Goal: Task Accomplishment & Management: Complete application form

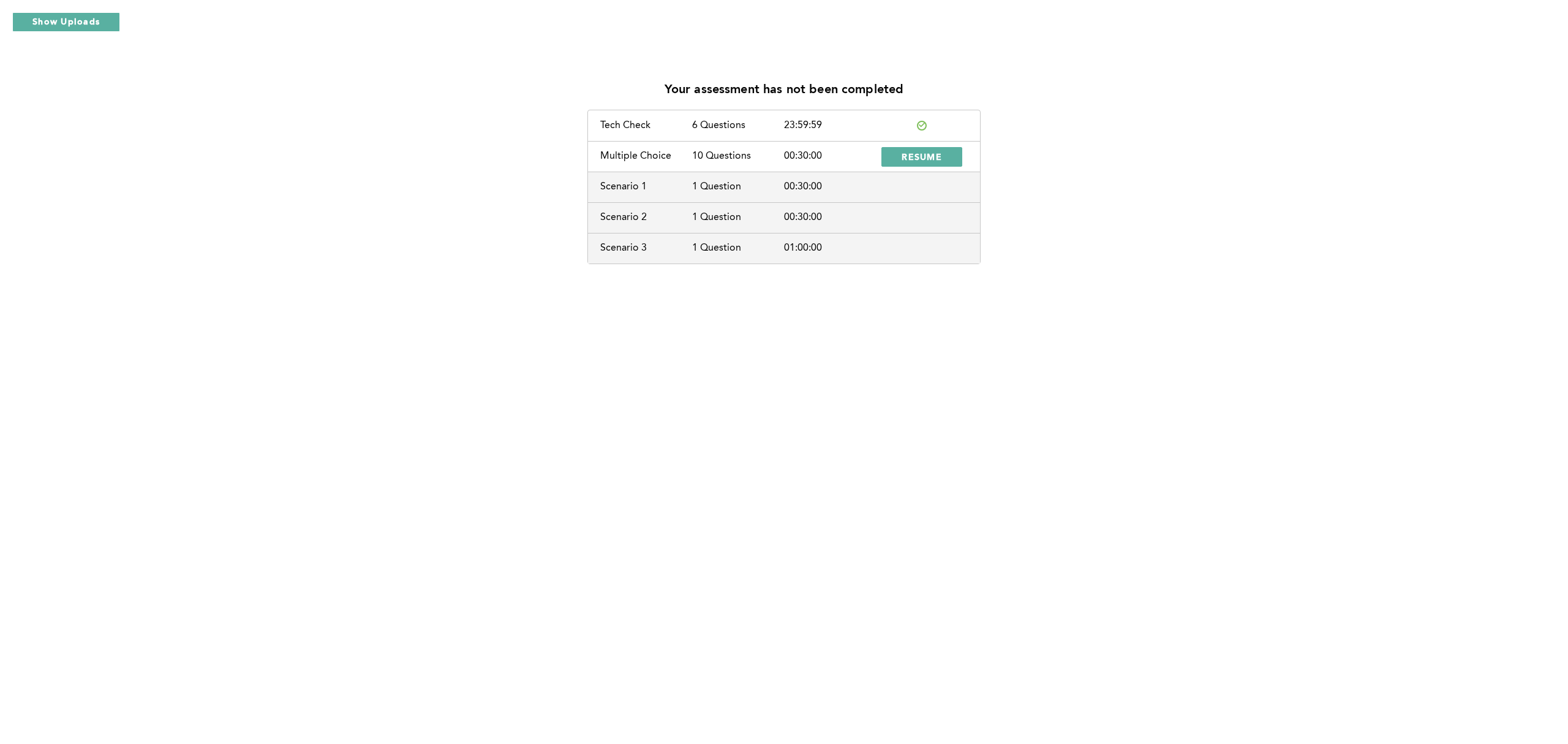
click at [1148, 598] on div "Your assessment has not been completed Tech Check 6 Questions 23:59:59 Multiple…" at bounding box center [784, 372] width 1568 height 744
click at [1129, 623] on div "Your assessment has not been completed Tech Check 6 Questions 23:59:59 Multiple…" at bounding box center [784, 372] width 1568 height 744
click at [937, 160] on span "RESUME" at bounding box center [921, 156] width 40 height 12
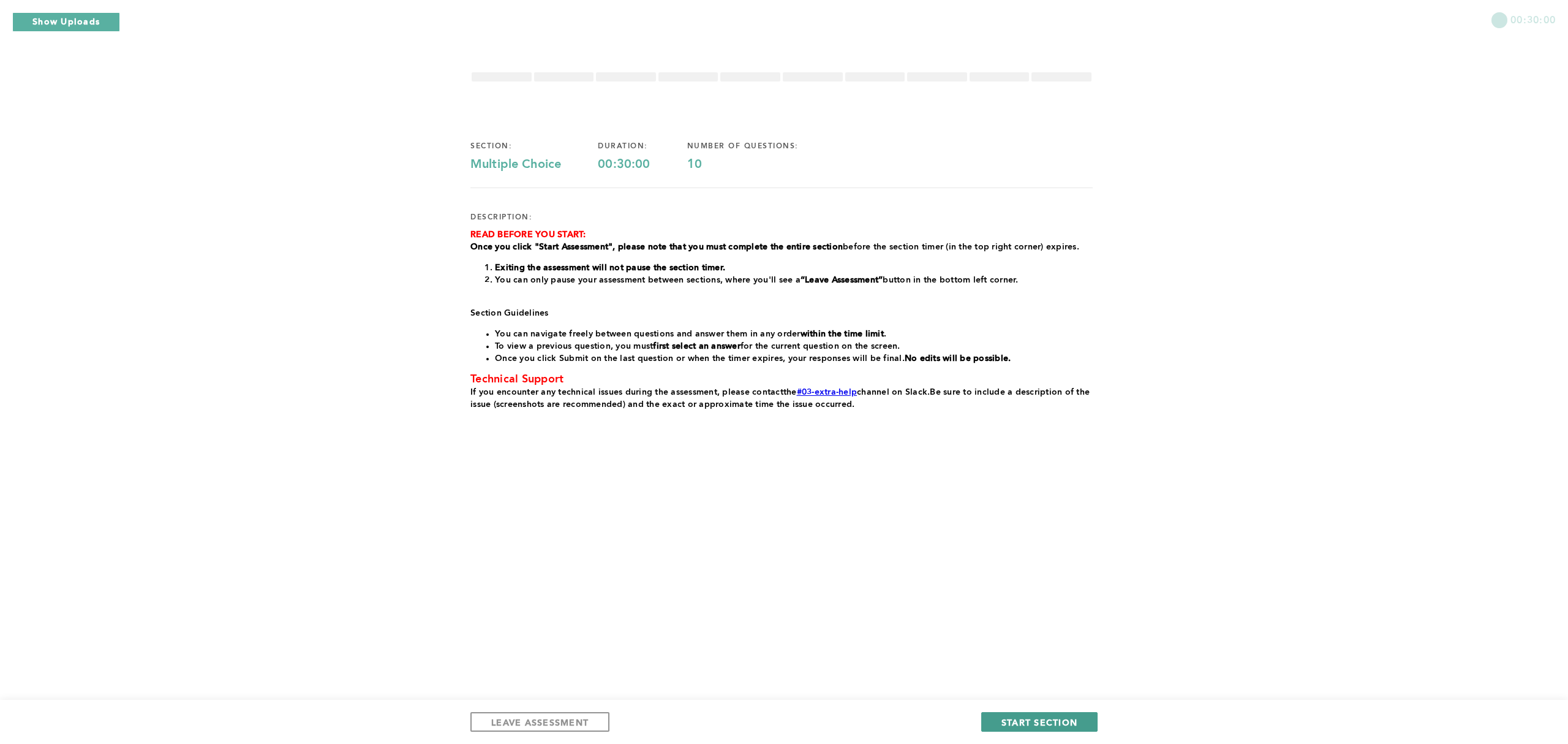
click at [1047, 719] on span "START SECTION" at bounding box center [1039, 722] width 76 height 12
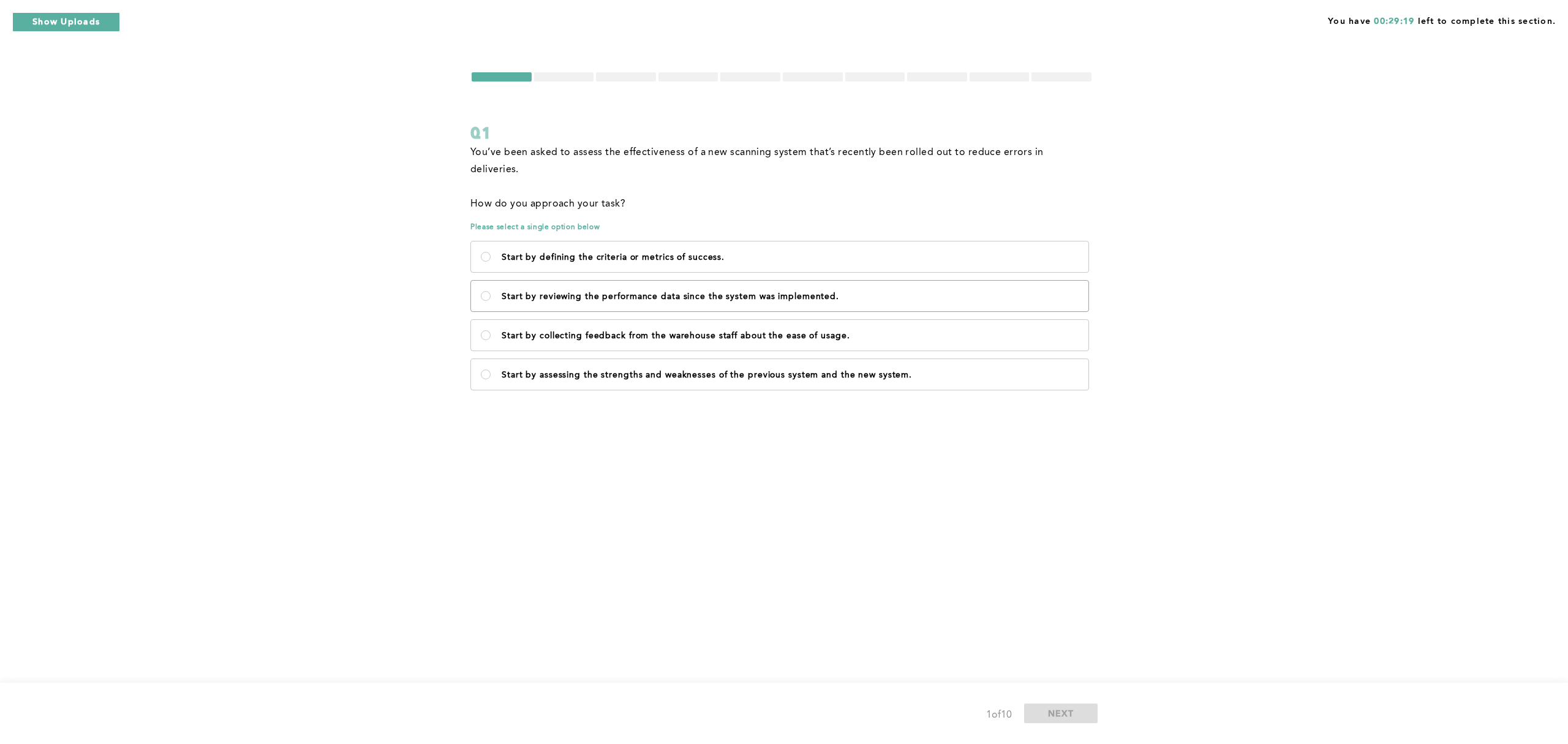
click at [480, 280] on label "Start by reviewing the performance data since the system was implemented." at bounding box center [779, 296] width 617 height 30
click at [481, 291] on implemented\ "Start by reviewing the performance data since the system was implemented." at bounding box center [486, 296] width 10 height 10
radio implemented\ "true"
click at [483, 369] on system\ "Start by assessing the strengths and weaknesses of the previous system and the …" at bounding box center [486, 374] width 10 height 10
radio system\ "true"
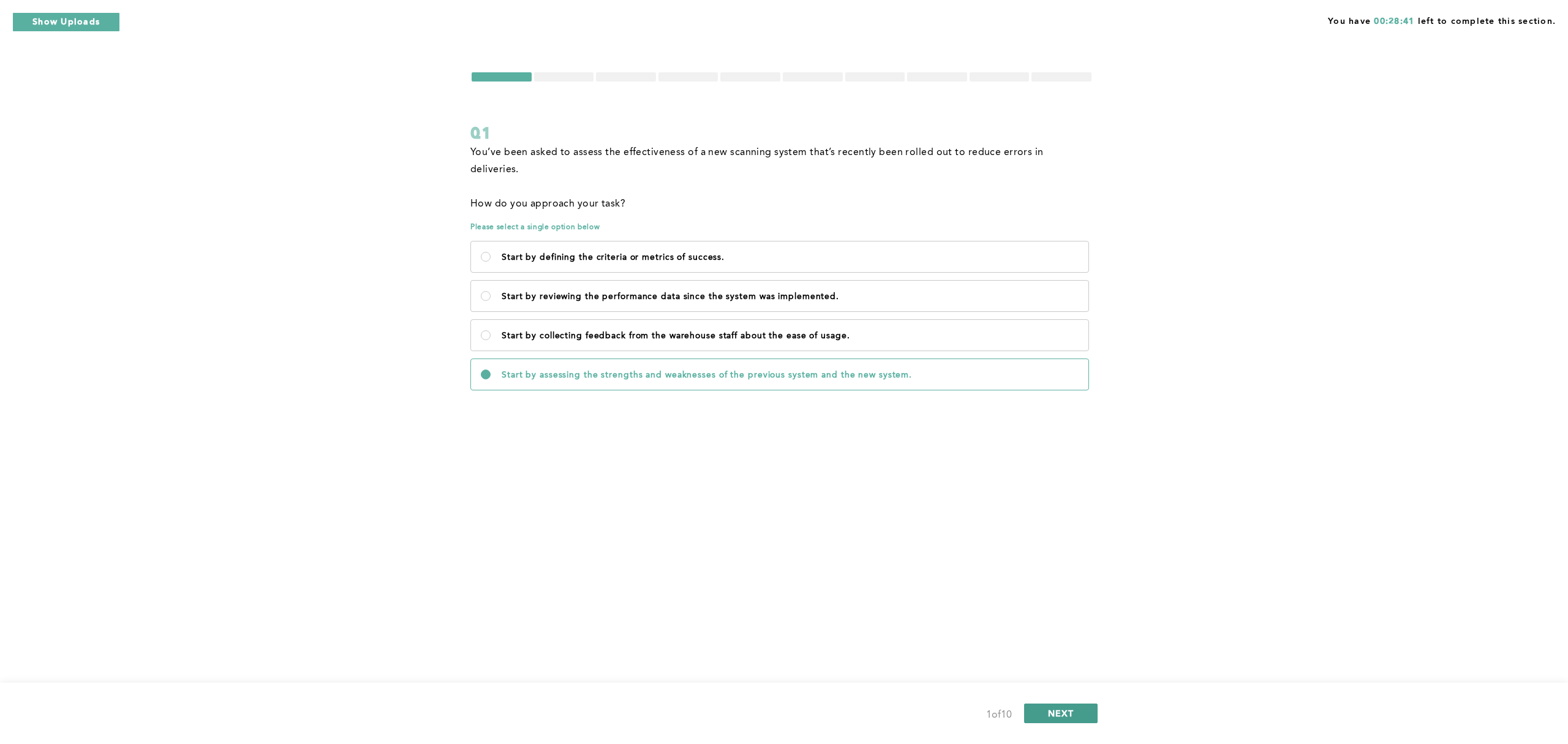
click at [1086, 711] on button "NEXT" at bounding box center [1061, 713] width 74 height 19
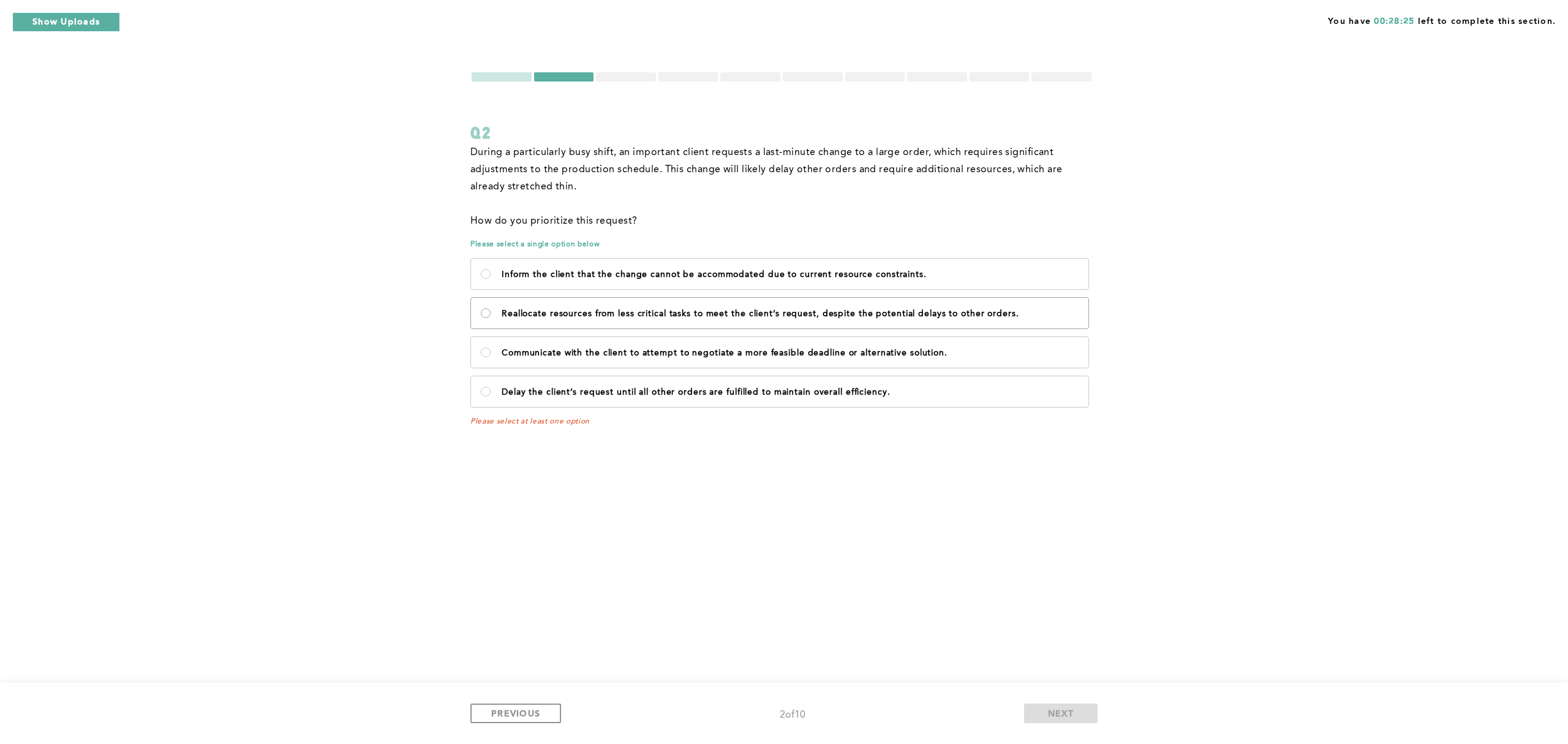
click at [488, 310] on orders\ "Reallocate resources from less critical tasks to meet the client’s request, des…" at bounding box center [486, 313] width 10 height 10
radio orders\ "true"
click at [492, 348] on label "Communicate with the client to attempt to negotiate a more feasible deadline or…" at bounding box center [779, 352] width 617 height 30
click at [491, 348] on solution\ "Communicate with the client to attempt to negotiate a more feasible deadline or…" at bounding box center [486, 352] width 10 height 10
radio solution\ "true"
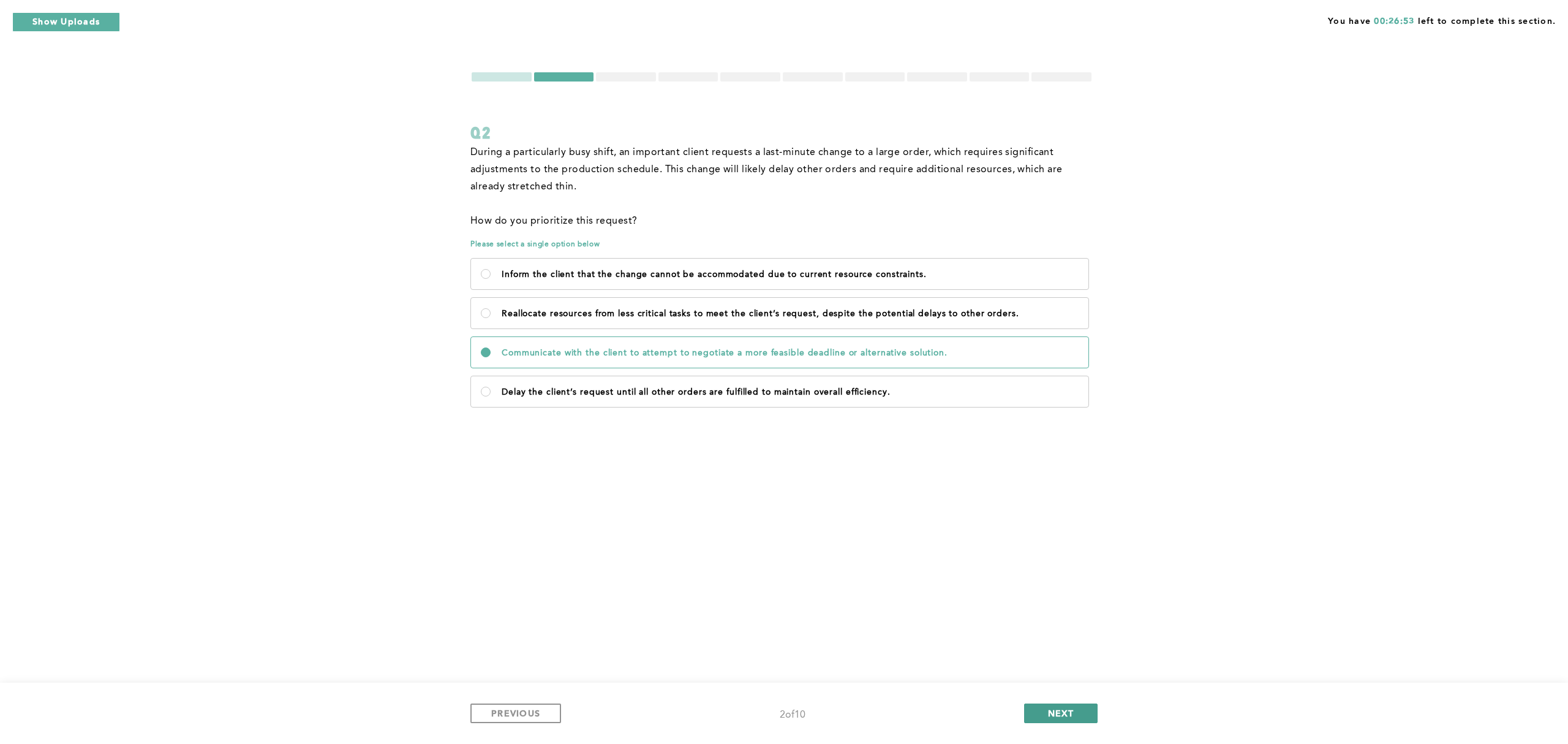
click at [1049, 714] on span "NEXT" at bounding box center [1061, 713] width 26 height 12
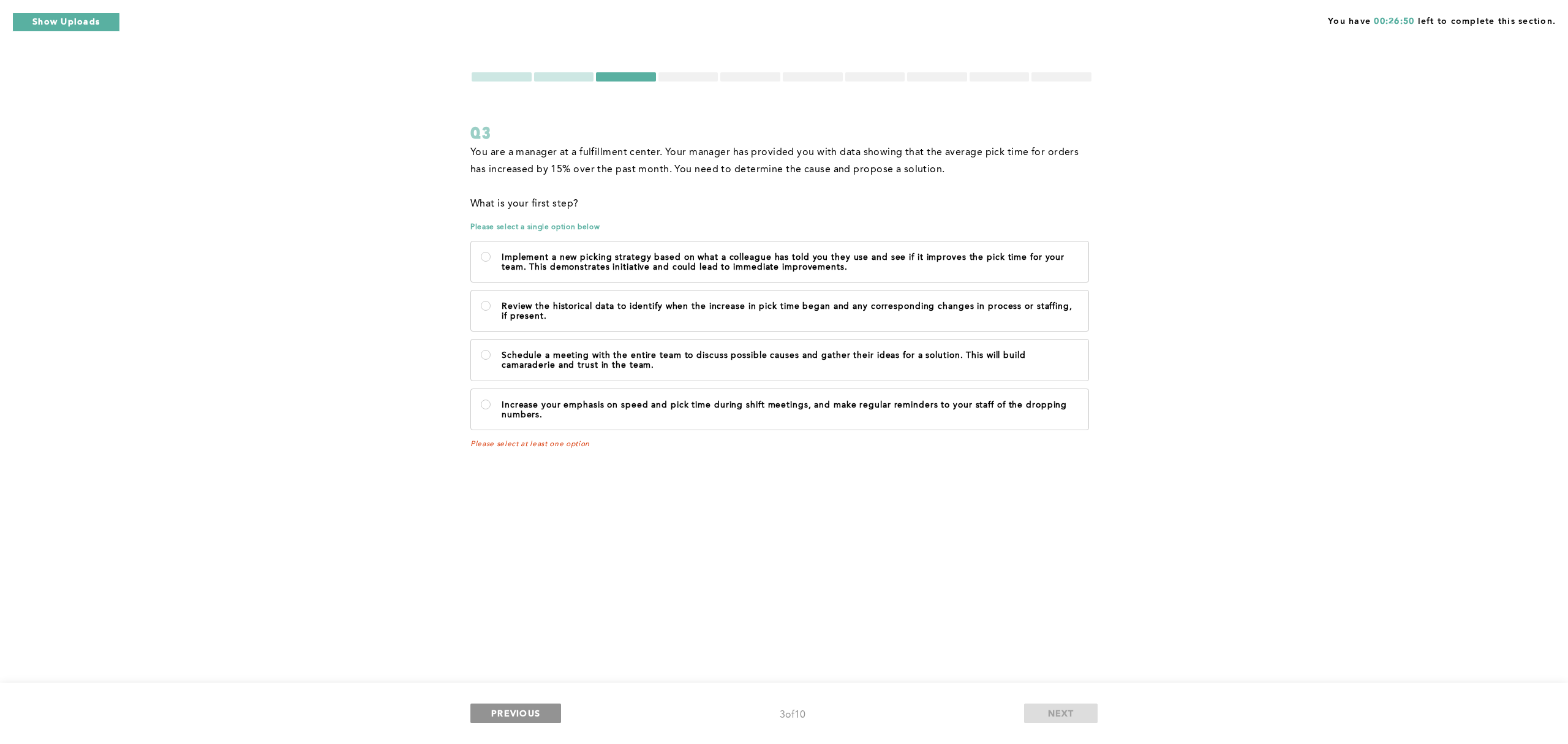
click at [534, 712] on span "PREVIOUS" at bounding box center [515, 713] width 49 height 12
click at [483, 305] on present\ "Review the historical data to identify when the increase in pick time began and…" at bounding box center [486, 306] width 10 height 10
radio present\ "true"
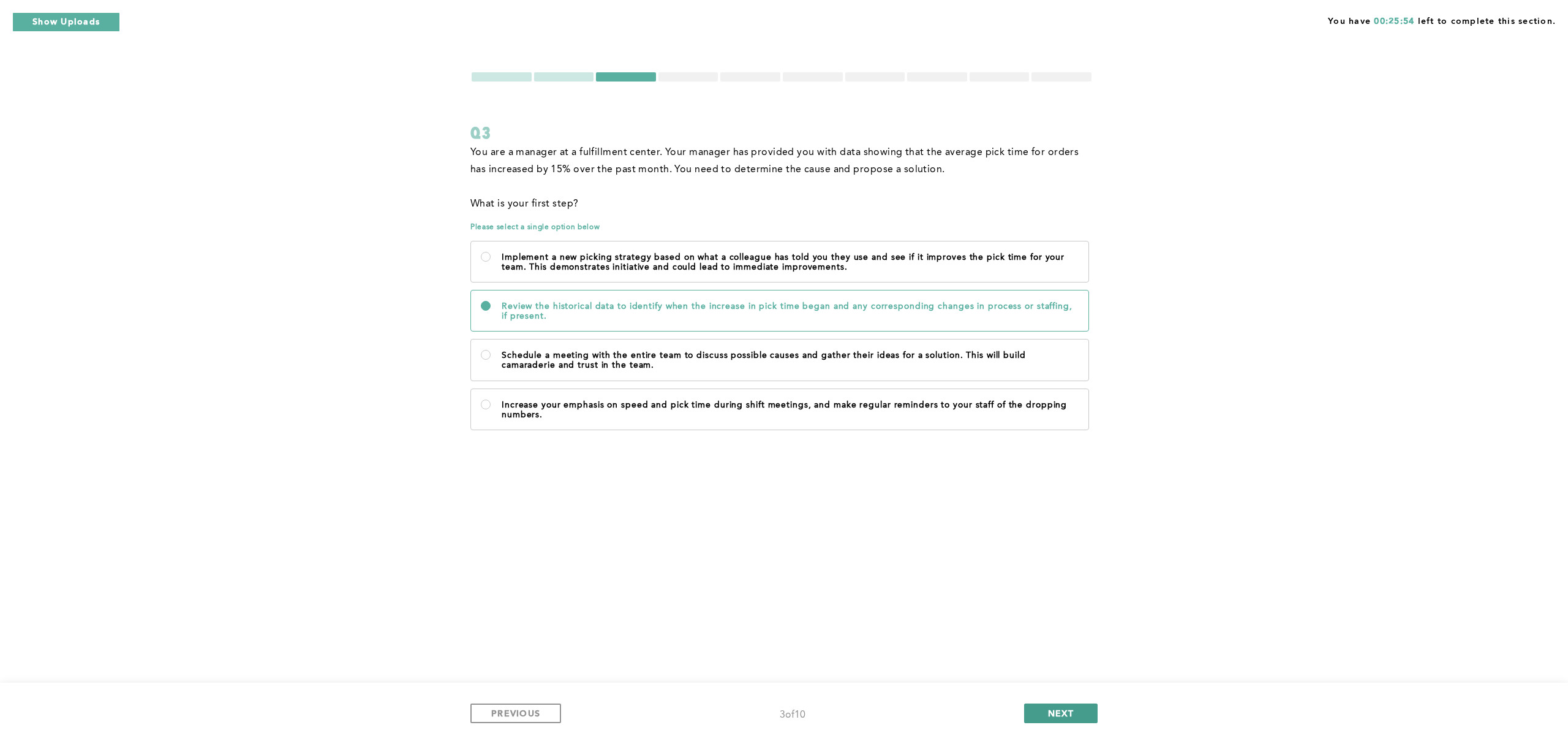
click at [1061, 711] on span "NEXT" at bounding box center [1061, 713] width 26 height 12
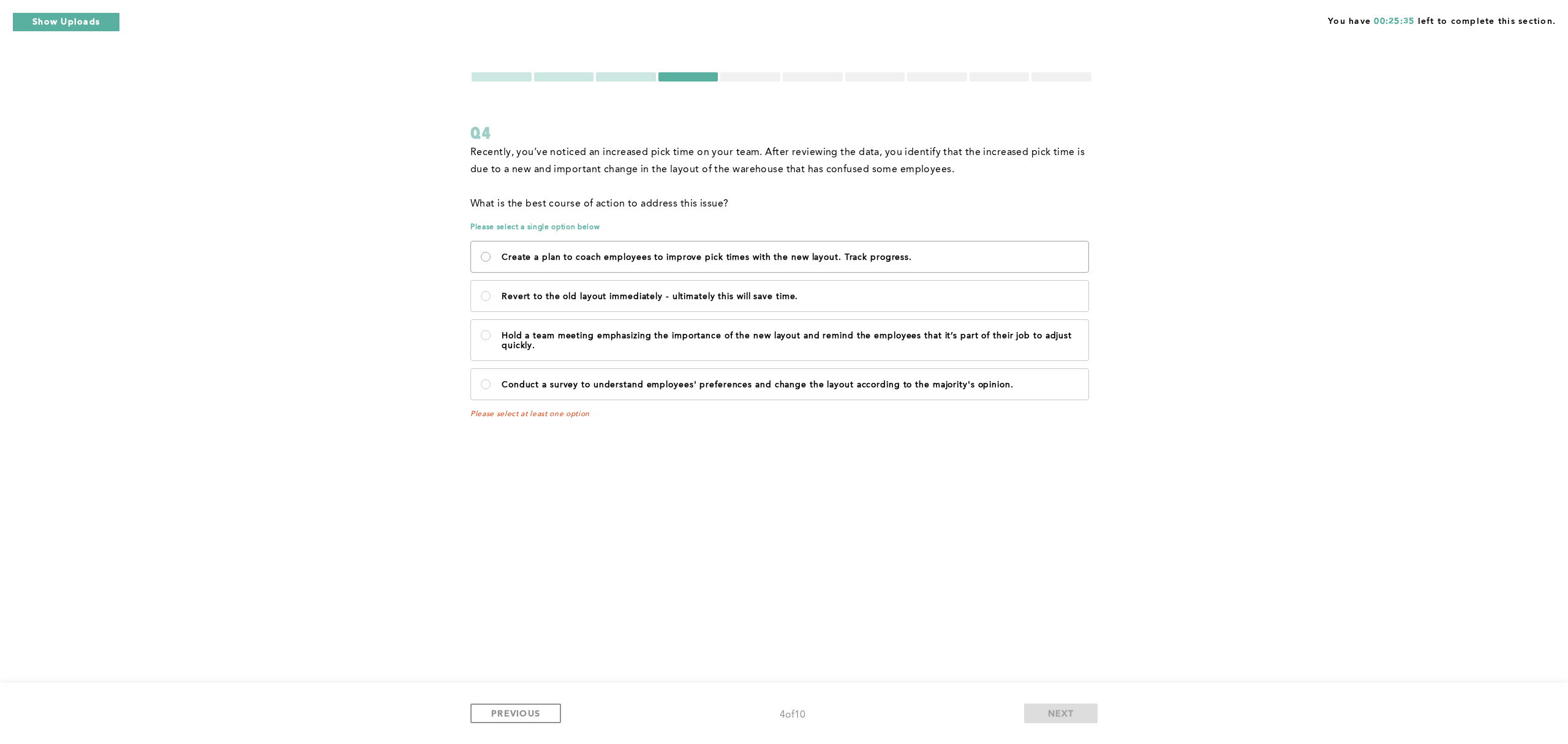
click at [481, 255] on progress\ "Create a plan to coach employees to improve pick times with the new layout. Tra…" at bounding box center [486, 256] width 10 height 10
radio progress\ "true"
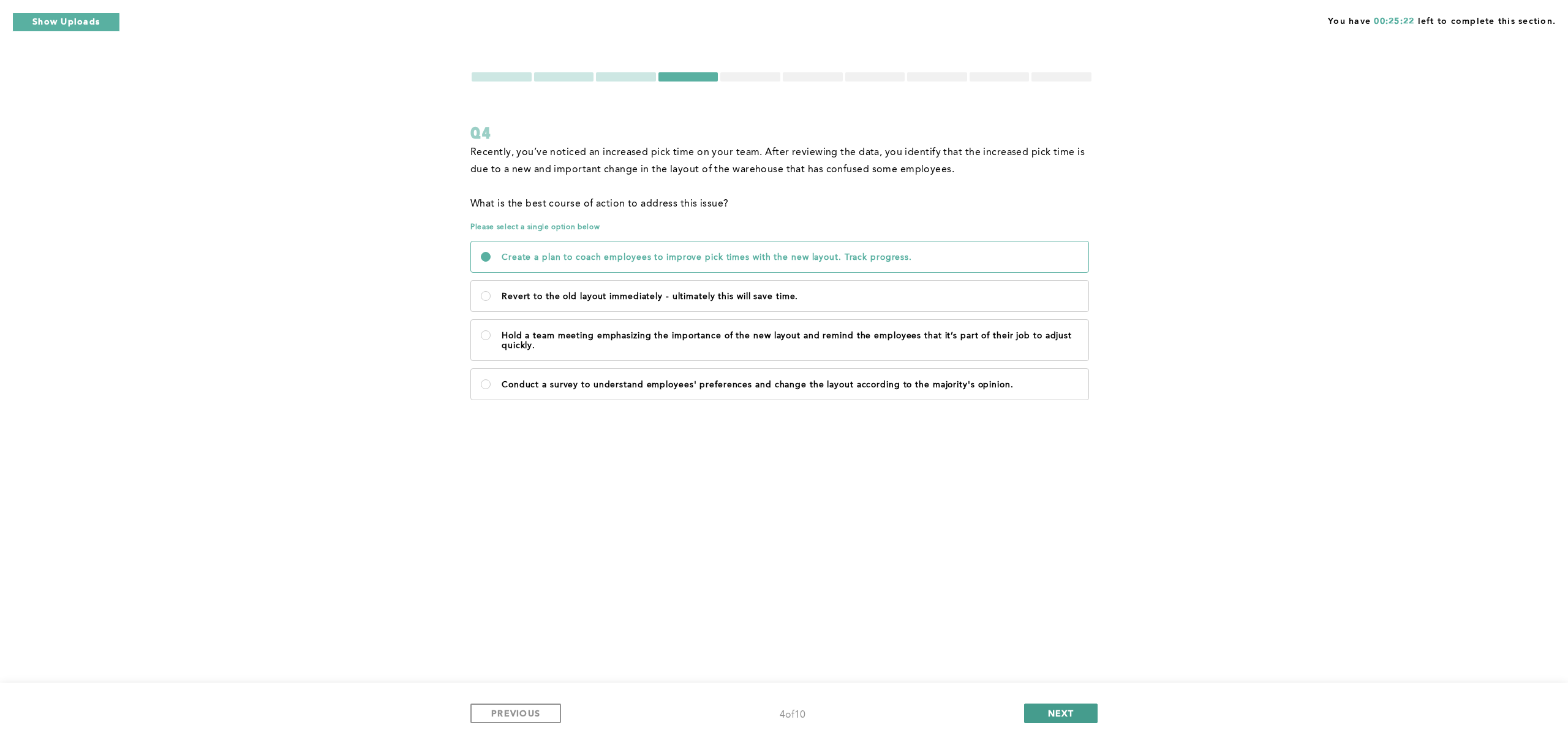
click at [1062, 706] on button "NEXT" at bounding box center [1061, 713] width 74 height 19
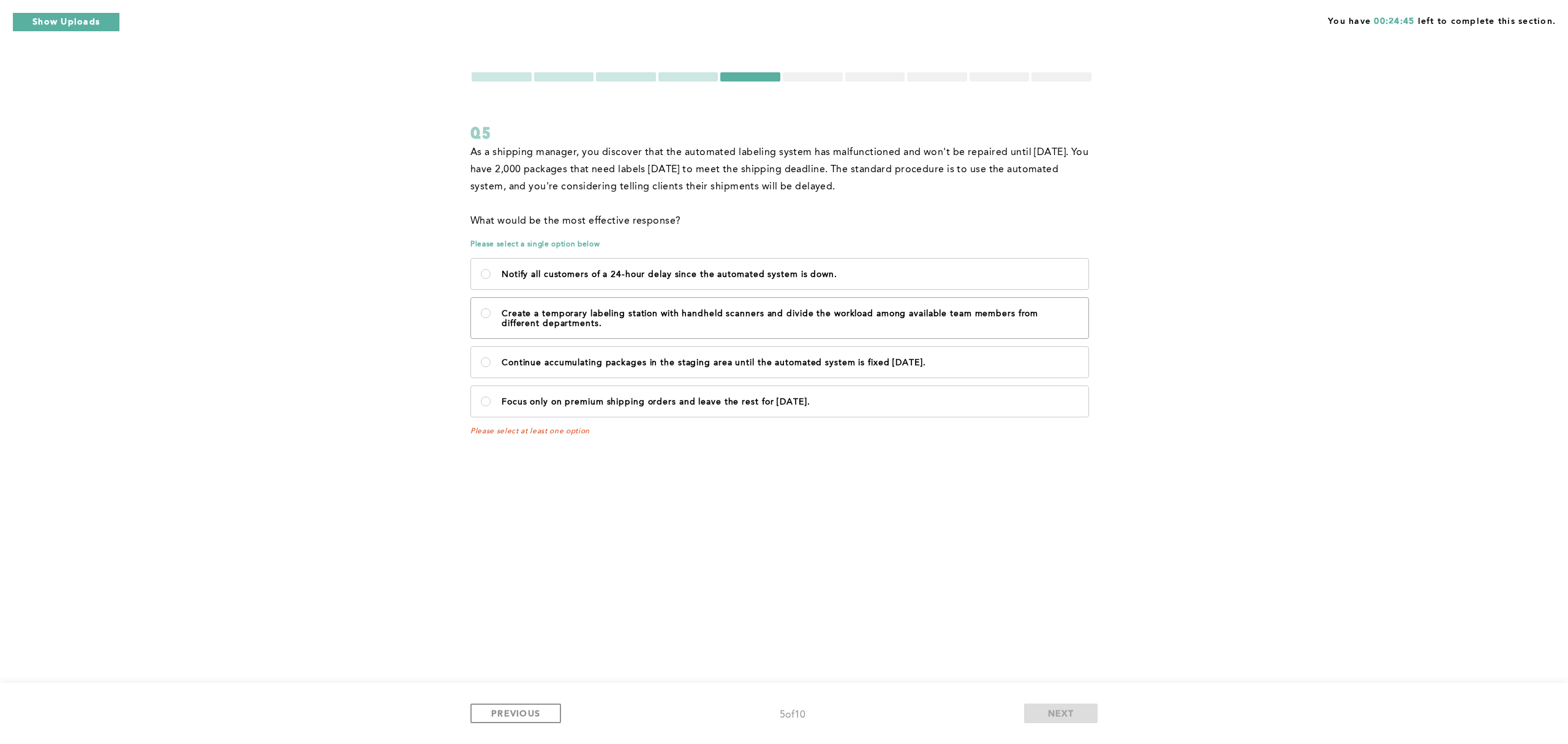
click at [562, 312] on p "Create a temporary labeling station with handheld scanners and divide the workl…" at bounding box center [790, 319] width 577 height 19
click at [491, 312] on departments\ "Create a temporary labeling station with handheld scanners and divide the workl…" at bounding box center [486, 313] width 10 height 10
radio departments\ "true"
click at [601, 263] on label "Notify all customers of a 24-hour delay since the automated system is down." at bounding box center [779, 274] width 617 height 30
click at [491, 269] on down\ "Notify all customers of a 24-hour delay since the automated system is down." at bounding box center [486, 274] width 10 height 10
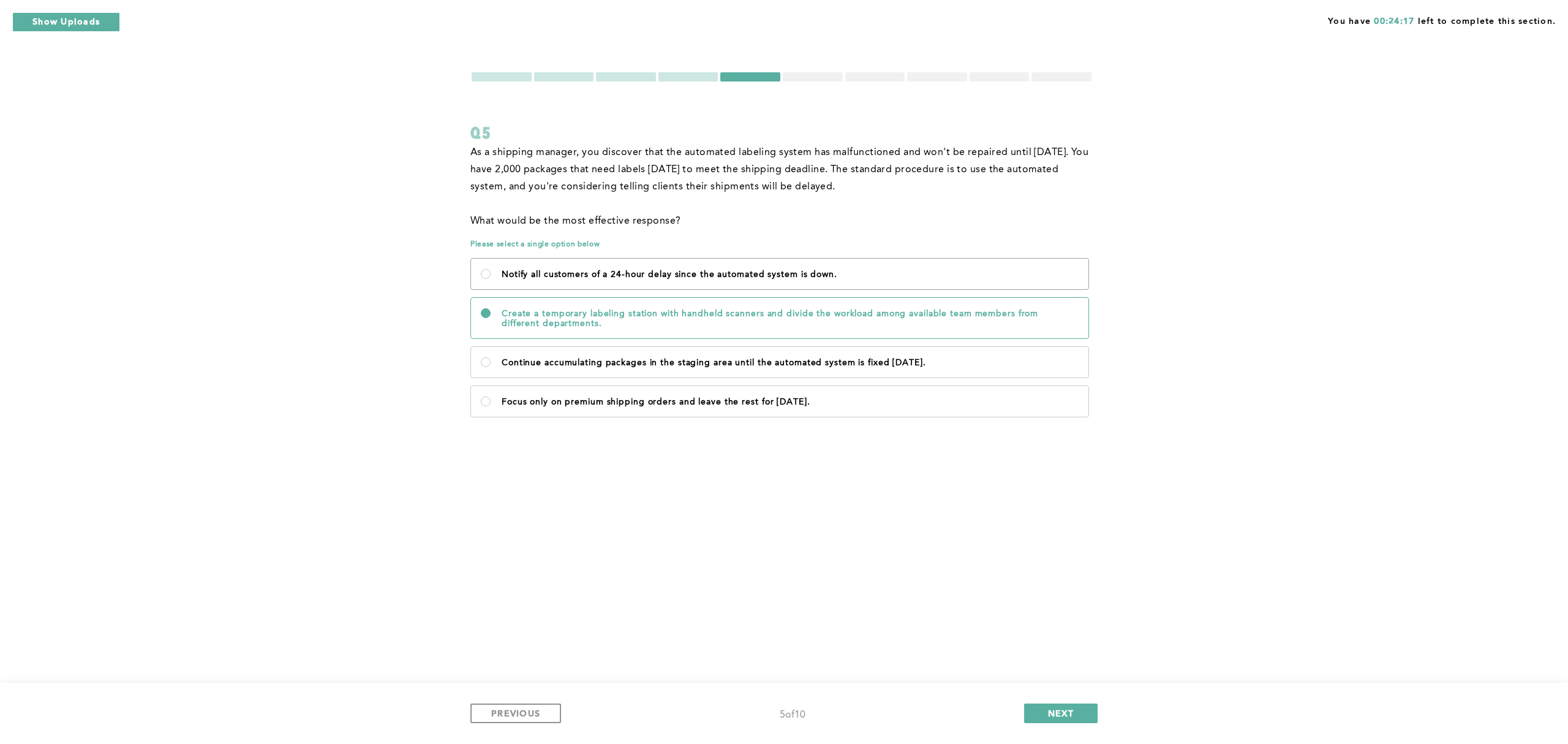
radio down\ "true"
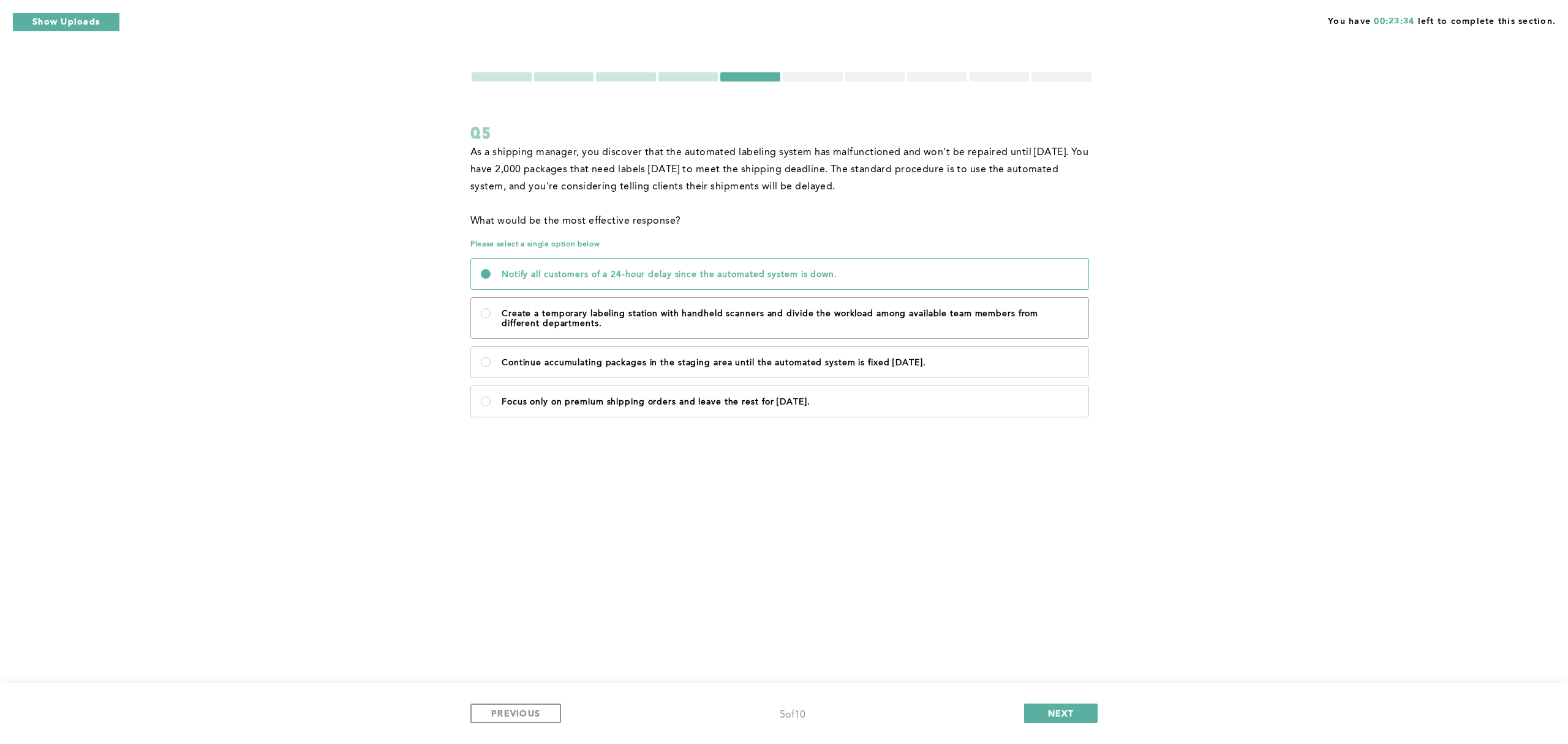
click at [493, 309] on label "Create a temporary labeling station with handheld scanners and divide the workl…" at bounding box center [779, 318] width 617 height 40
click at [491, 309] on departments\ "Create a temporary labeling station with handheld scanners and divide the workl…" at bounding box center [486, 313] width 10 height 10
radio departments\ "true"
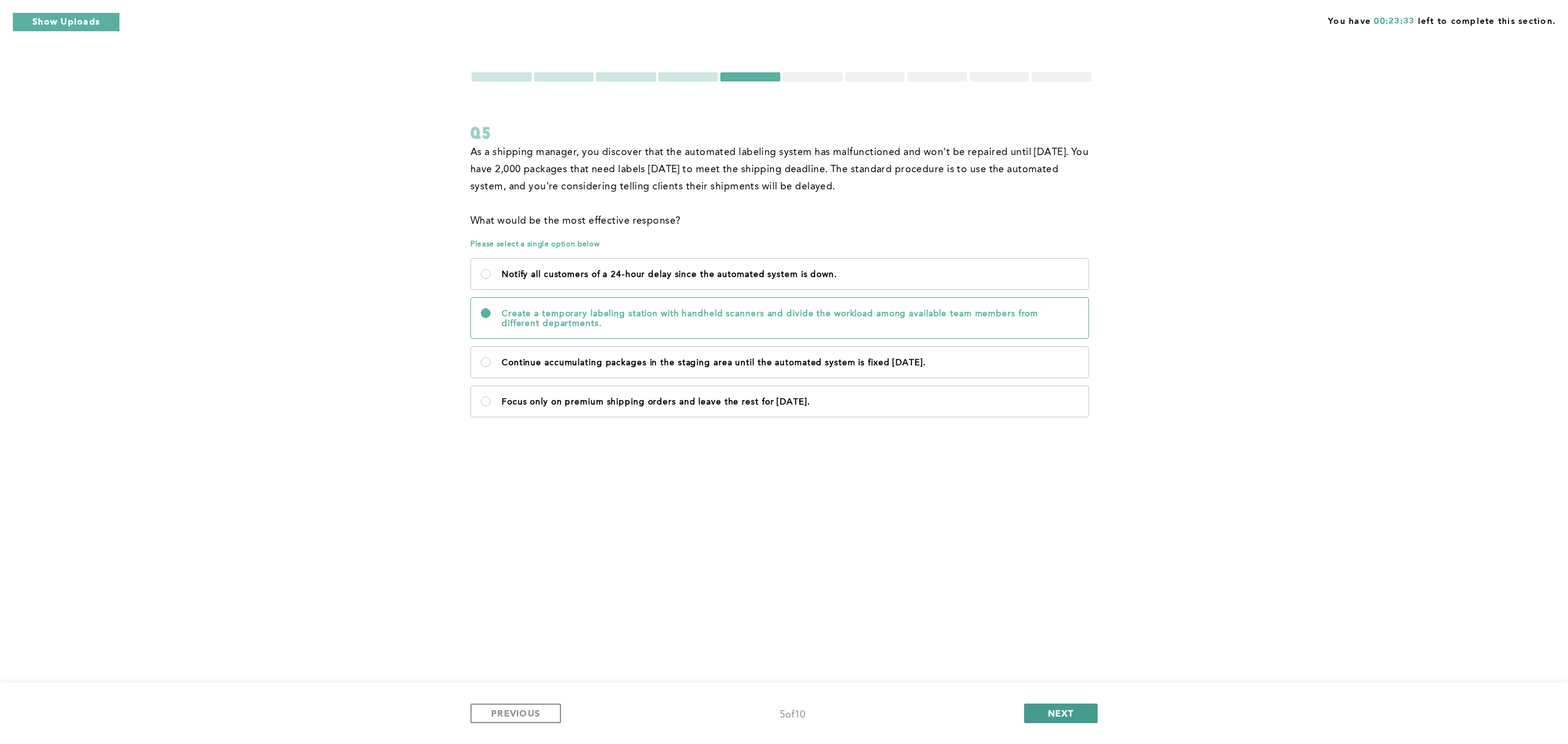
click at [1061, 706] on button "NEXT" at bounding box center [1061, 713] width 74 height 19
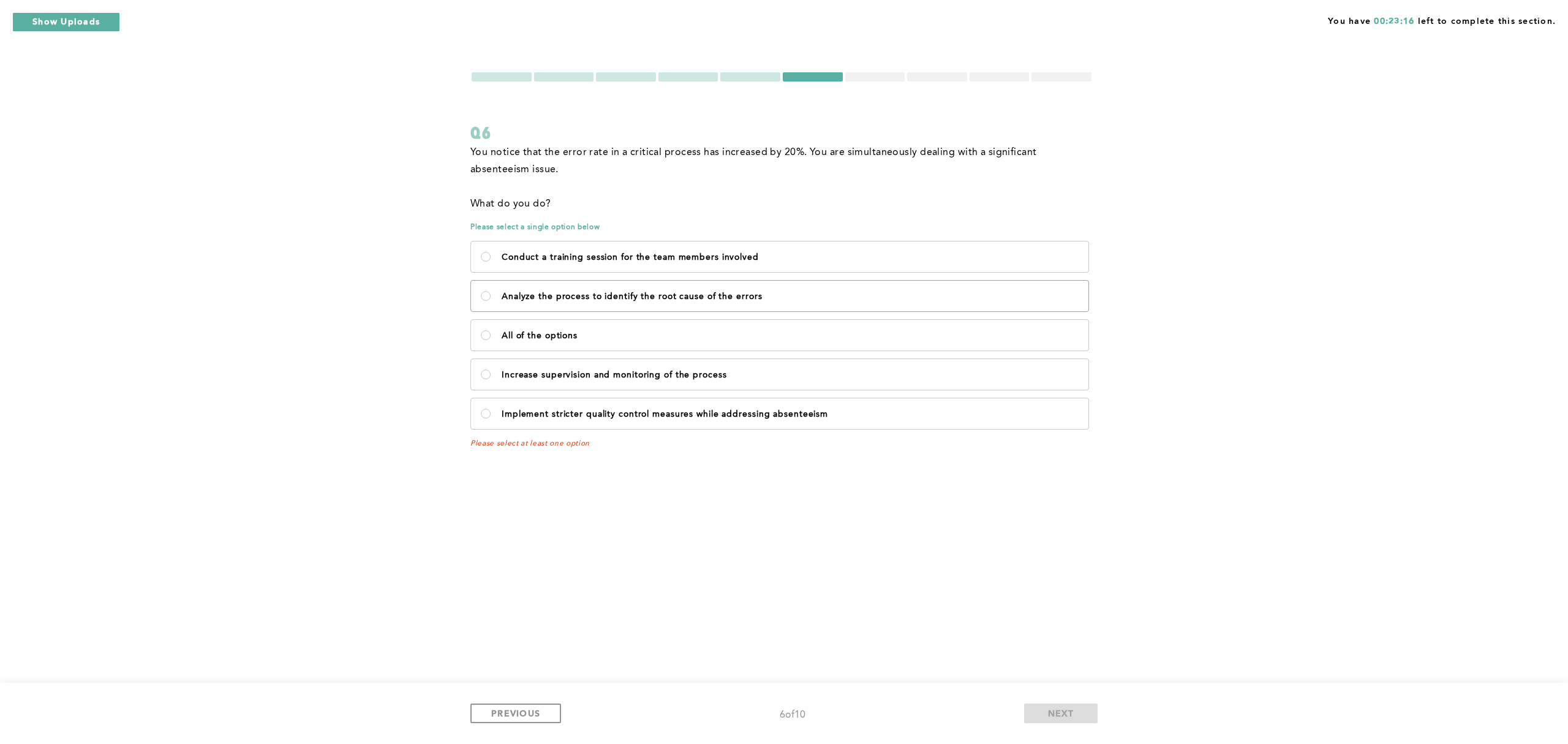
click at [491, 293] on label "Analyze the process to identify the root cause of the errors" at bounding box center [779, 296] width 617 height 30
click at [491, 293] on errors\<\/p\> "Analyze the process to identify the root cause of the errors" at bounding box center [486, 296] width 10 height 10
radio errors\<\/p\> "true"
click at [493, 338] on label "All of the options" at bounding box center [779, 335] width 617 height 30
click at [491, 338] on options\<\/p\> "All of the options" at bounding box center [486, 335] width 10 height 10
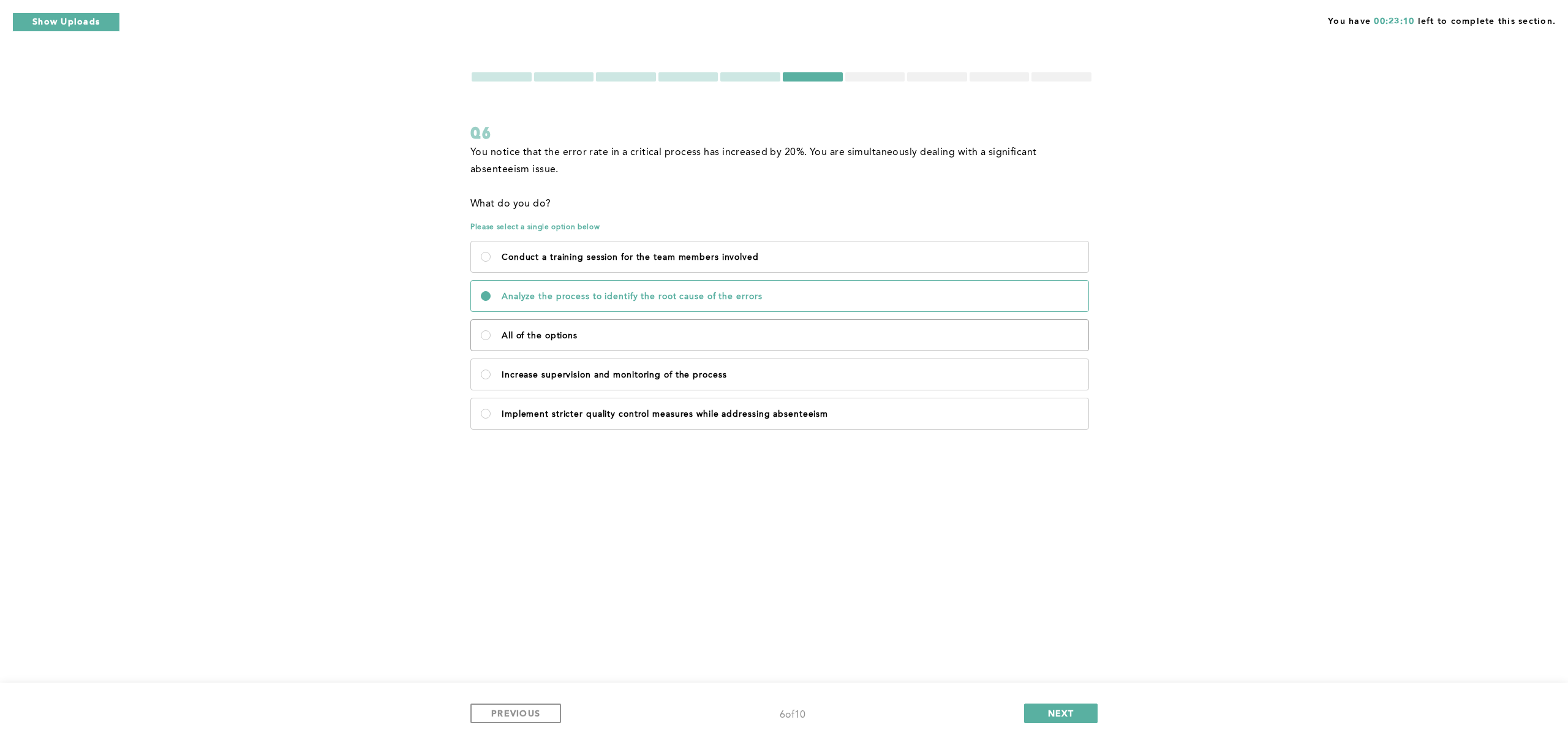
radio options\<\/p\> "true"
click at [1051, 711] on span "NEXT" at bounding box center [1061, 713] width 26 height 12
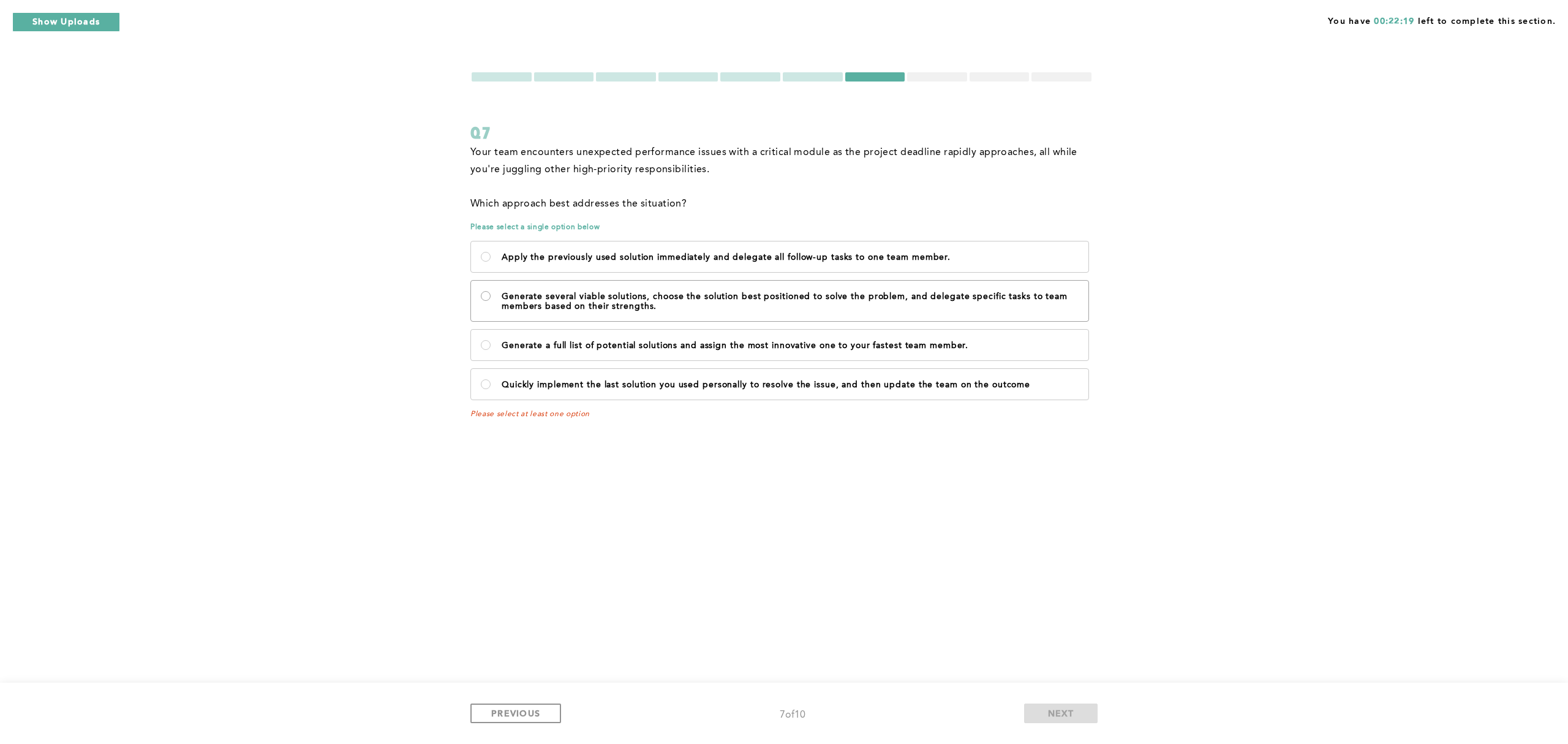
click at [483, 295] on strengths\ "Generate several viable solutions, choose the solution best positioned to solve…" at bounding box center [486, 296] width 10 height 10
radio strengths\ "true"
click at [1029, 710] on button "NEXT" at bounding box center [1061, 713] width 74 height 19
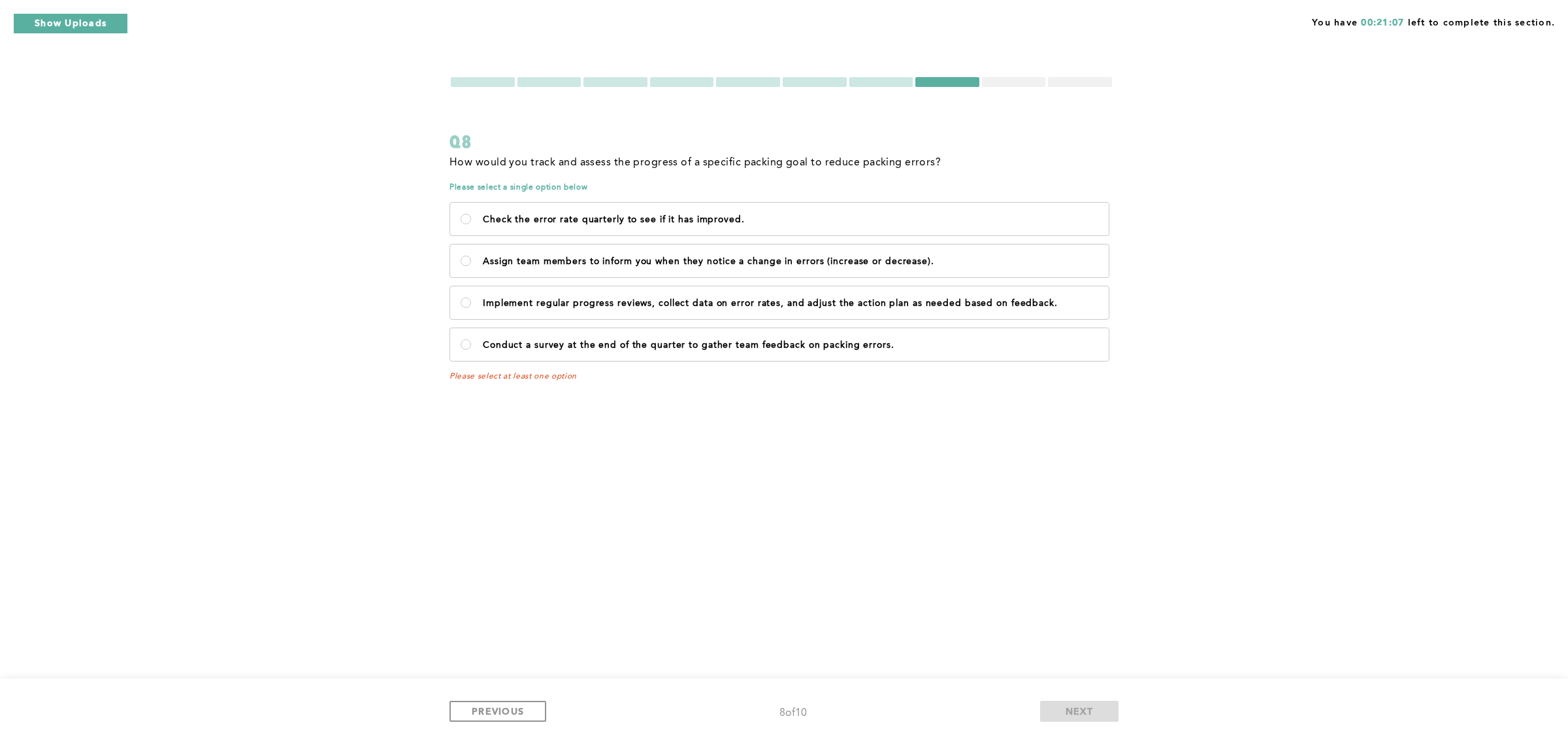
drag, startPoint x: 1643, startPoint y: 3, endPoint x: 984, endPoint y: 472, distance: 808.9
click at [992, 469] on div "You have 00:21:07 left to complete this section. Q8 How would you track and ass…" at bounding box center [784, 372] width 1568 height 744
click at [472, 305] on label "Implement regular progress reviews, collect data on error rates, and adjust the…" at bounding box center [779, 302] width 658 height 32
click at [471, 305] on feedback\ "Implement regular progress reviews, collect data on error rates, and adjust the…" at bounding box center [465, 302] width 10 height 10
radio feedback\ "true"
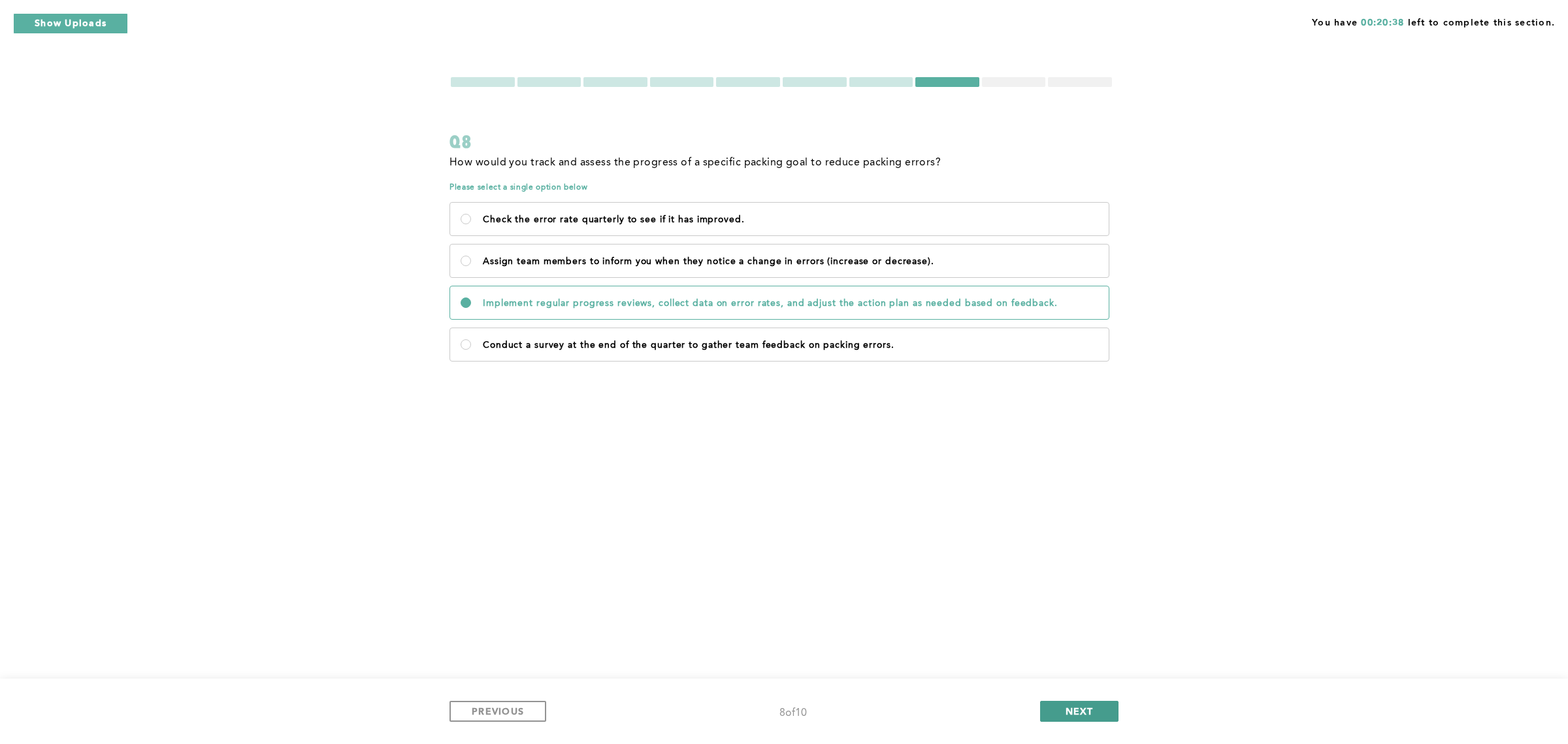
click at [1063, 704] on button "NEXT" at bounding box center [1079, 711] width 79 height 21
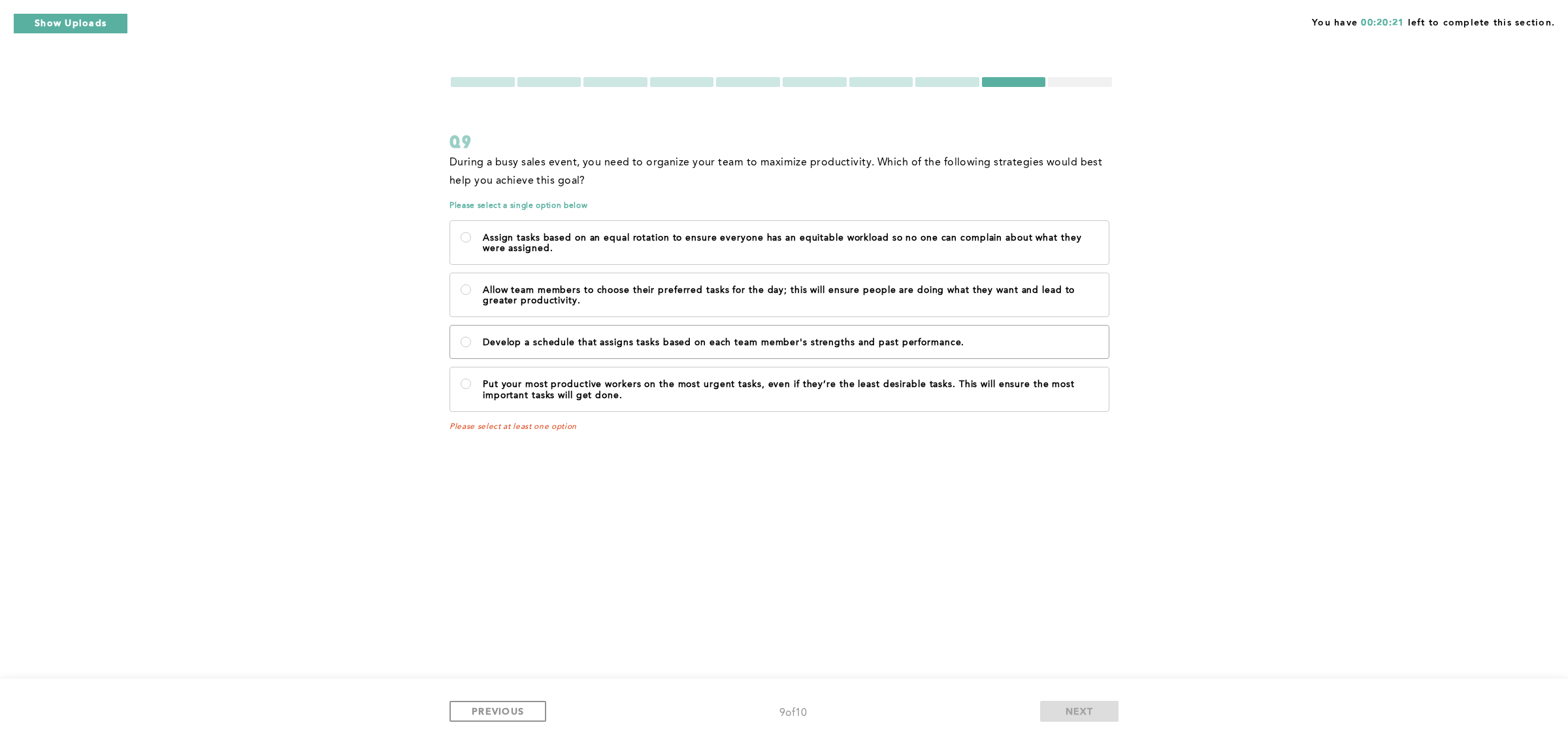
click at [471, 343] on label "Develop a schedule that assigns tasks based on each team member's strengths and…" at bounding box center [779, 342] width 658 height 32
click at [471, 343] on performance\ "Develop a schedule that assigns tasks based on each team member's strengths and…" at bounding box center [465, 342] width 10 height 10
radio performance\ "true"
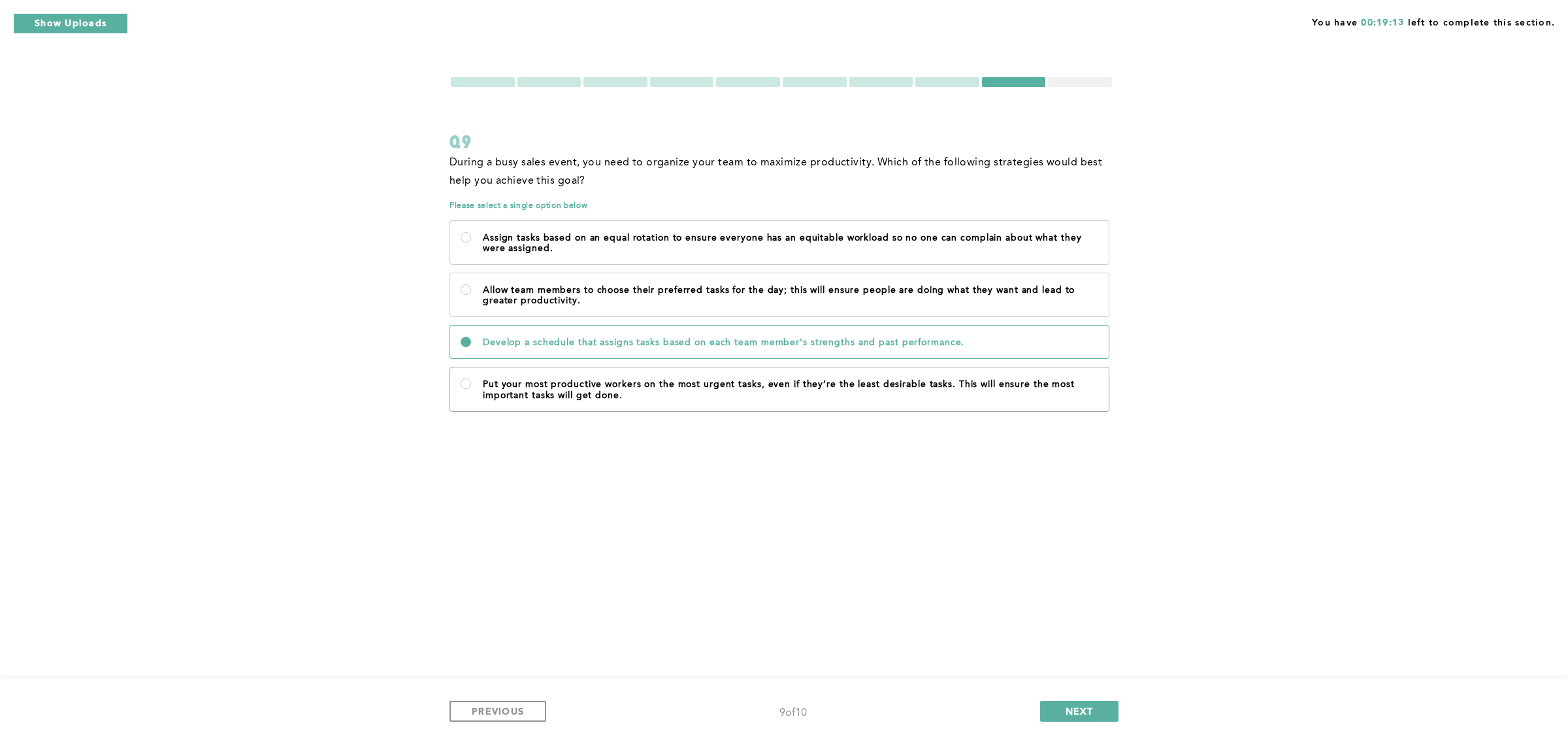
click at [635, 391] on p "Put your most productive workers on the most urgent tasks, even if they’re the …" at bounding box center [790, 390] width 616 height 21
click at [471, 389] on done\ "Put your most productive workers on the most urgent tasks, even if they’re the …" at bounding box center [465, 384] width 10 height 10
radio done\ "true"
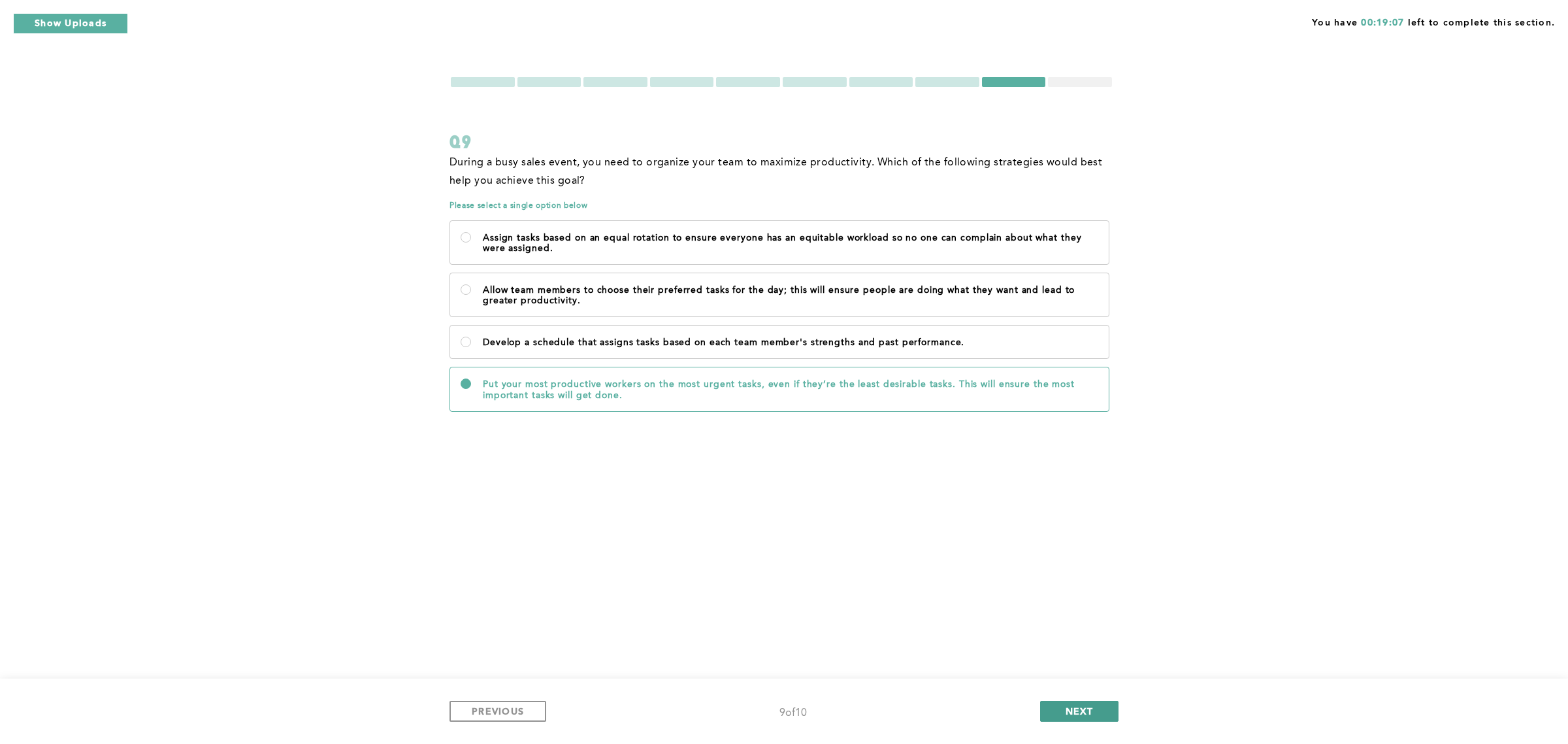
click at [1059, 710] on button "NEXT" at bounding box center [1079, 711] width 79 height 21
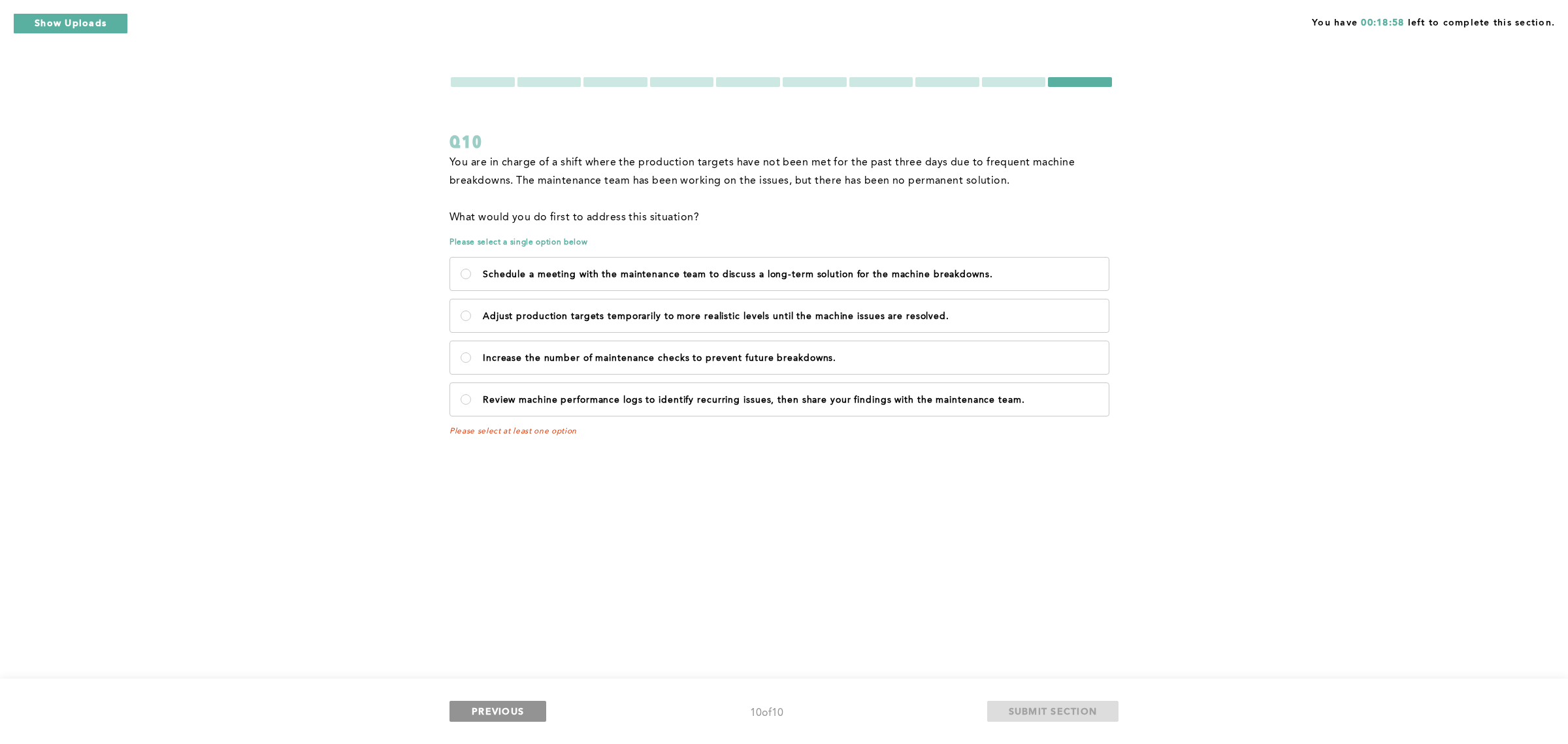
click at [520, 719] on button "PREVIOUS" at bounding box center [497, 711] width 97 height 21
click at [618, 311] on p "Adjust production targets temporarily to more realistic levels until the machin…" at bounding box center [790, 316] width 616 height 10
click at [471, 311] on resolved\ "Adjust production targets temporarily to more realistic levels until the machin…" at bounding box center [465, 315] width 10 height 10
radio resolved\ "true"
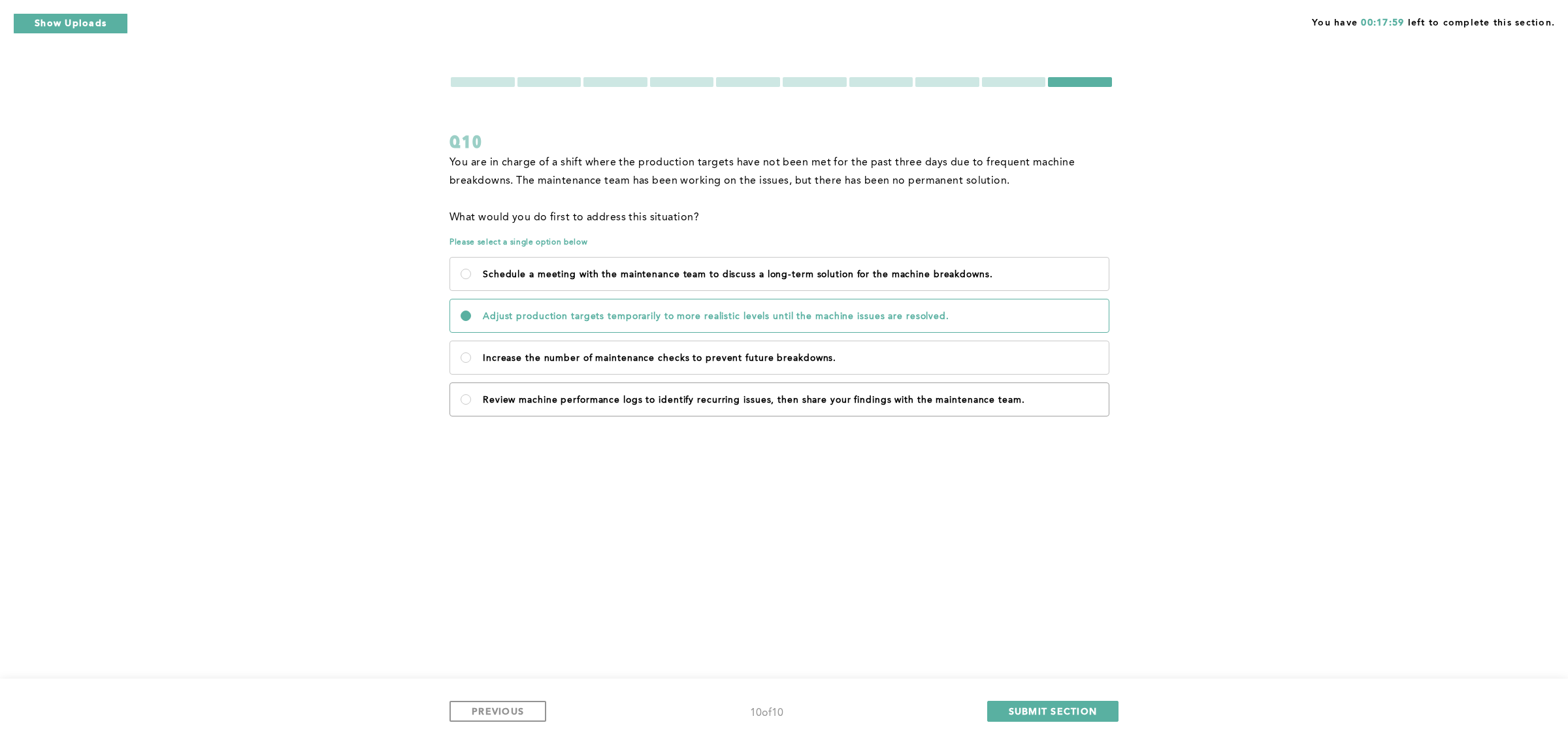
click at [557, 402] on p "Review machine performance logs to identify recurring issues, then share your f…" at bounding box center [790, 400] width 616 height 10
click at [471, 402] on team\ "Review machine performance logs to identify recurring issues, then share your f…" at bounding box center [465, 399] width 10 height 10
radio team\ "true"
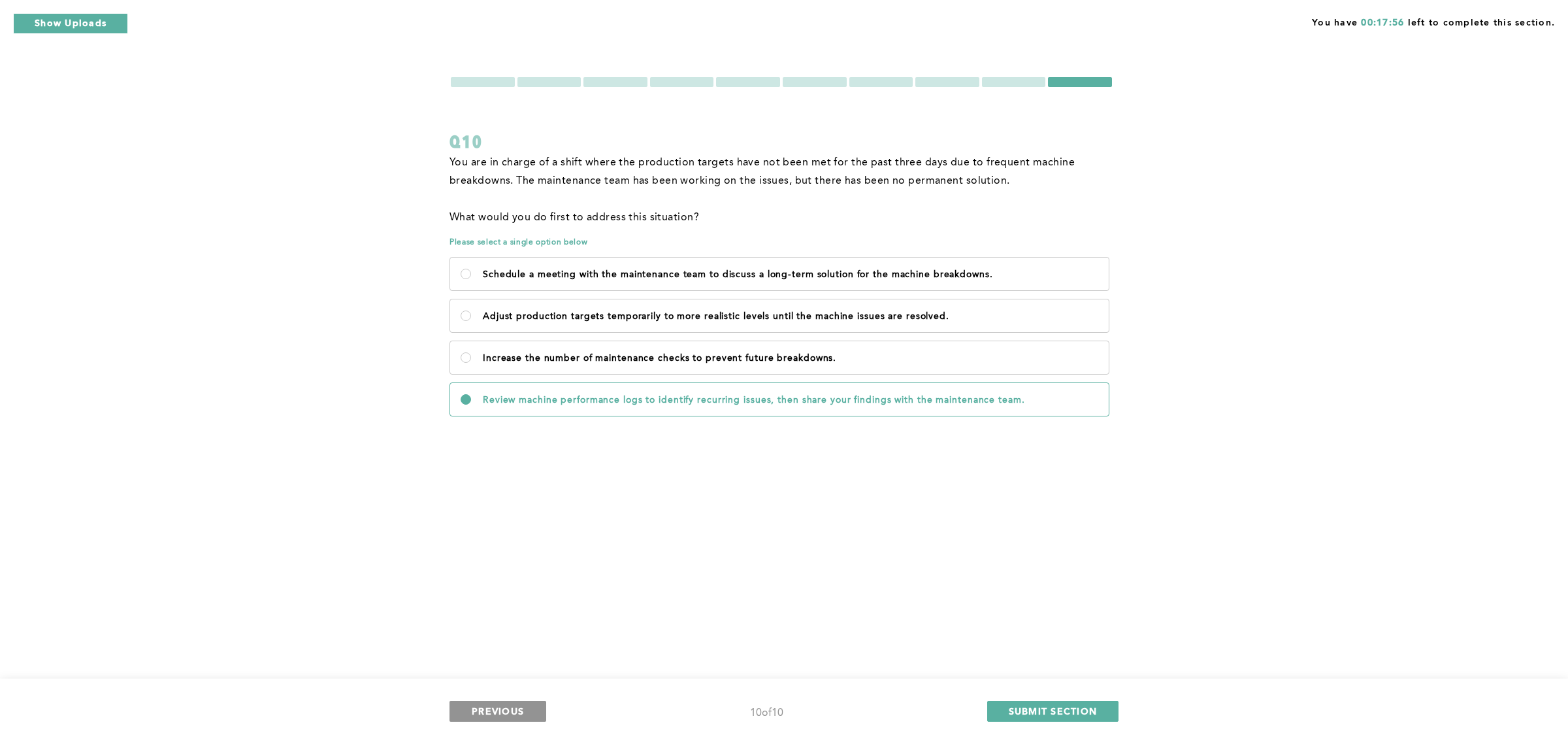
click at [512, 708] on span "PREVIOUS" at bounding box center [497, 711] width 52 height 13
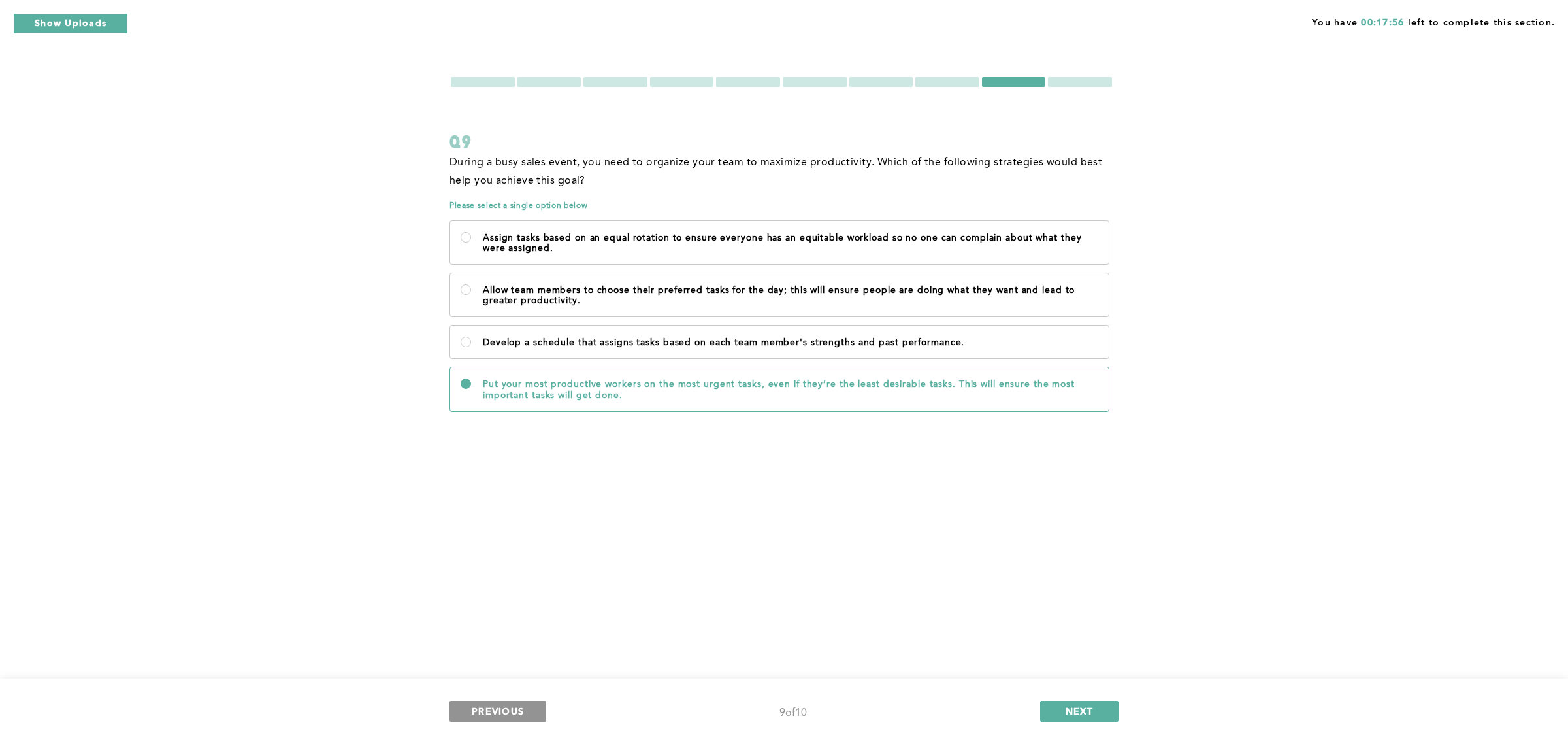
click at [512, 708] on span "PREVIOUS" at bounding box center [497, 711] width 52 height 13
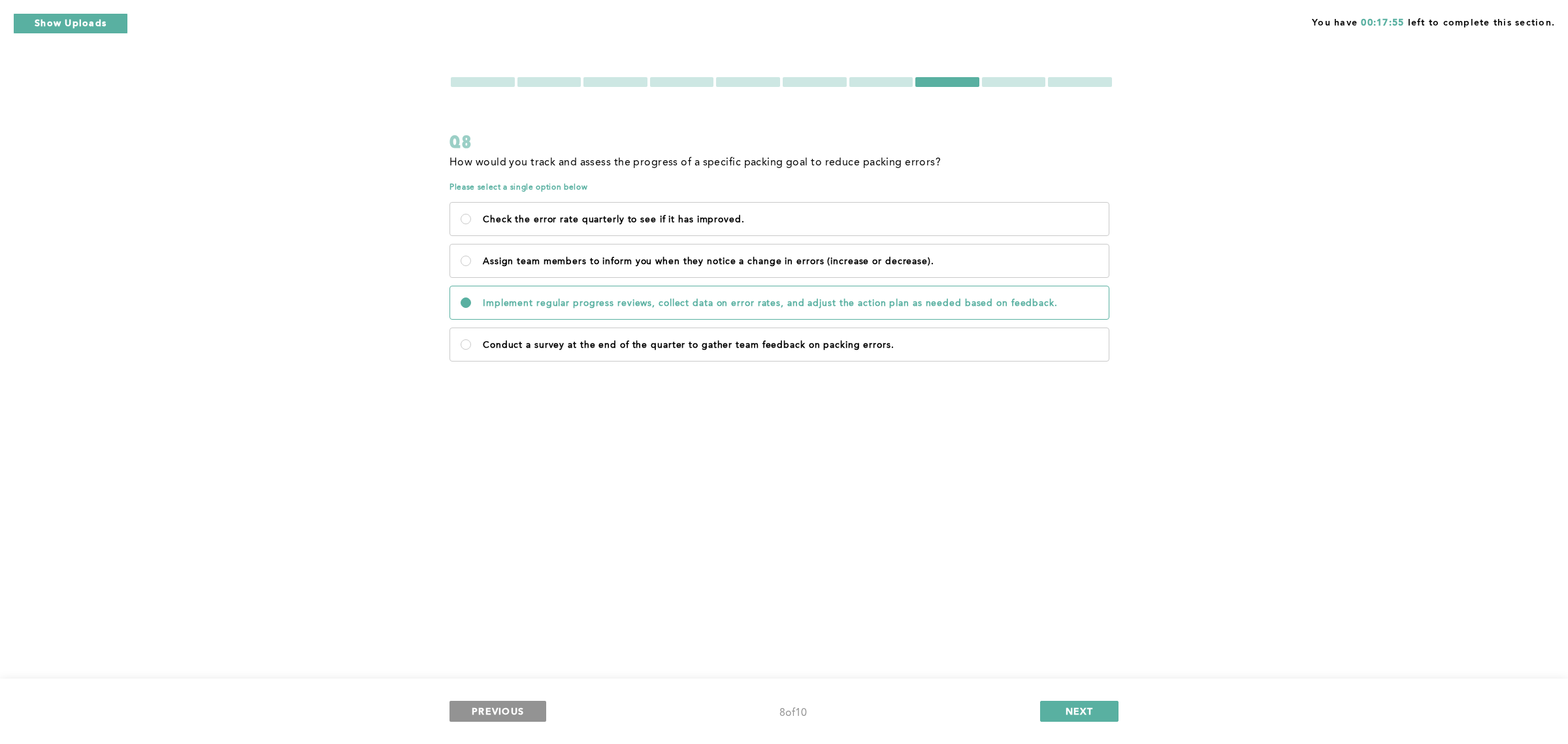
click at [512, 708] on span "PREVIOUS" at bounding box center [497, 711] width 52 height 13
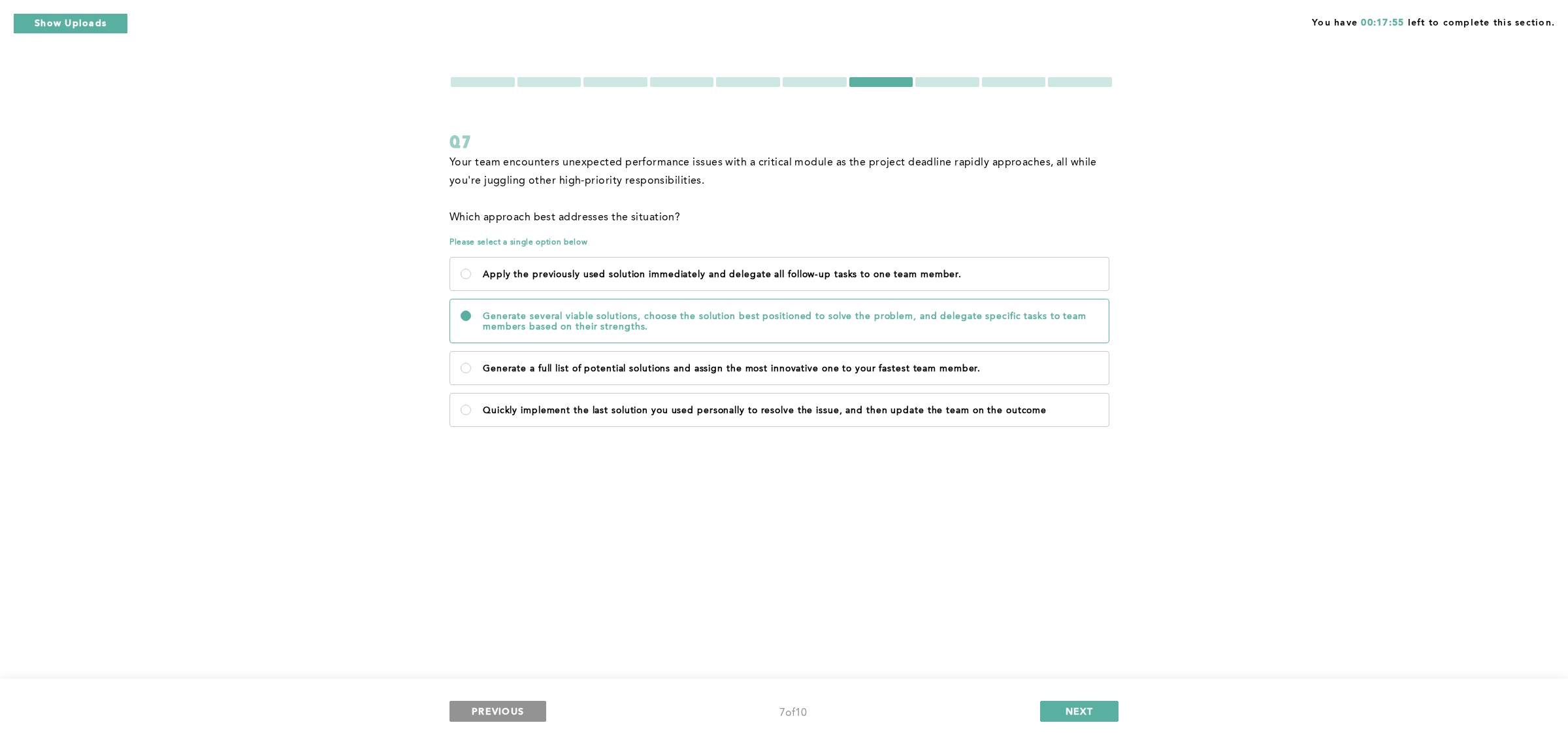
click at [512, 708] on span "PREVIOUS" at bounding box center [497, 711] width 52 height 13
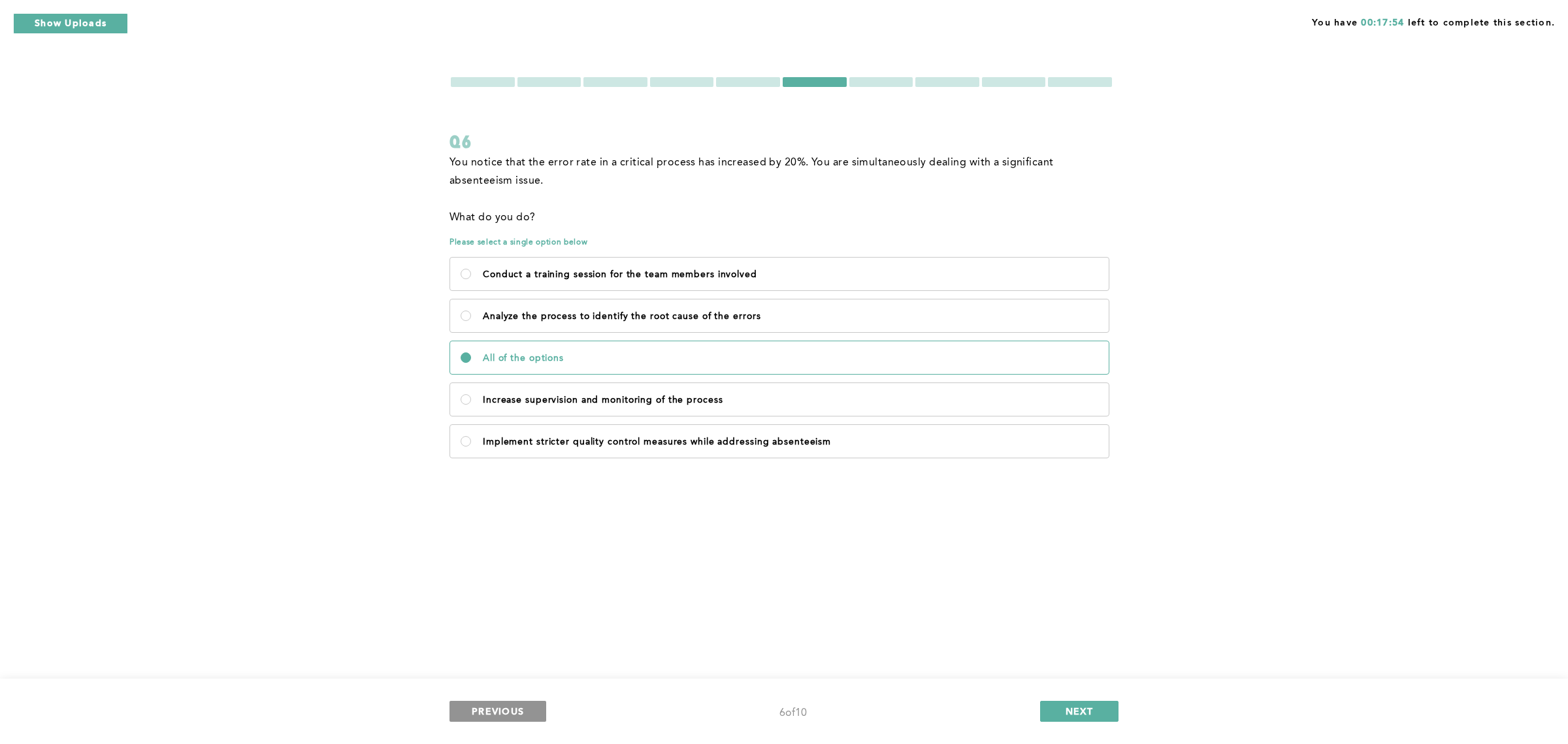
click at [512, 708] on span "PREVIOUS" at bounding box center [497, 711] width 52 height 13
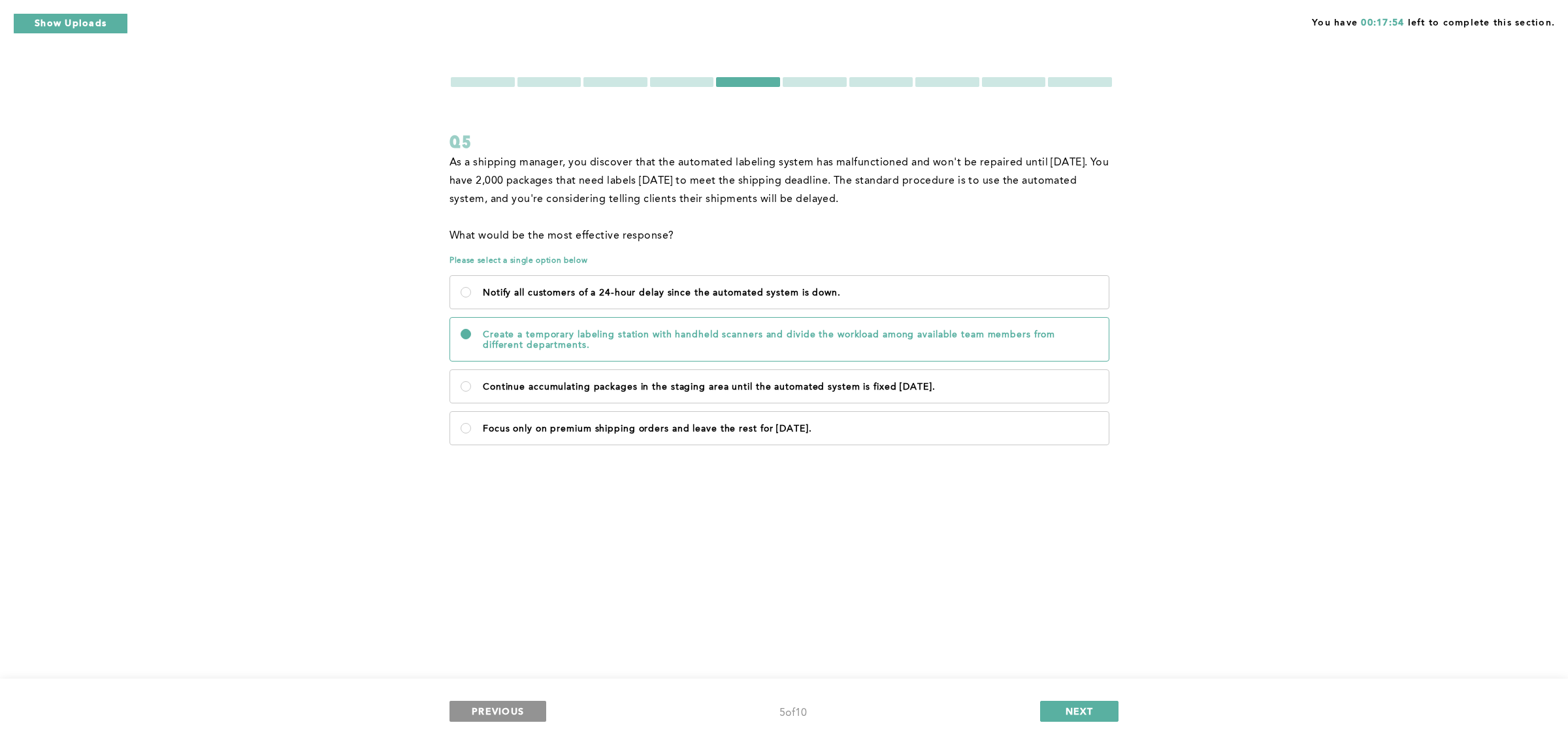
click at [512, 708] on span "PREVIOUS" at bounding box center [497, 711] width 52 height 13
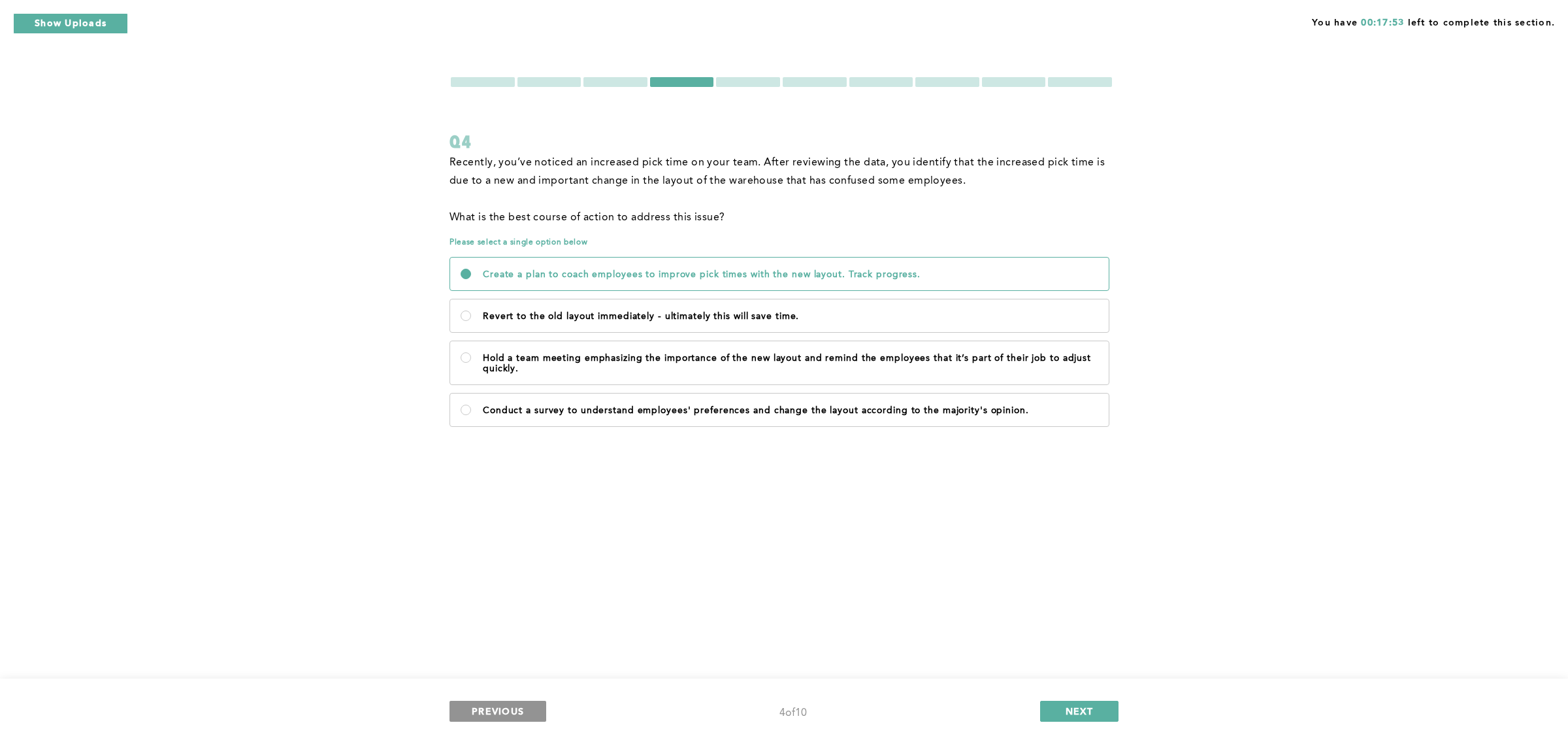
click at [512, 708] on span "PREVIOUS" at bounding box center [497, 711] width 52 height 13
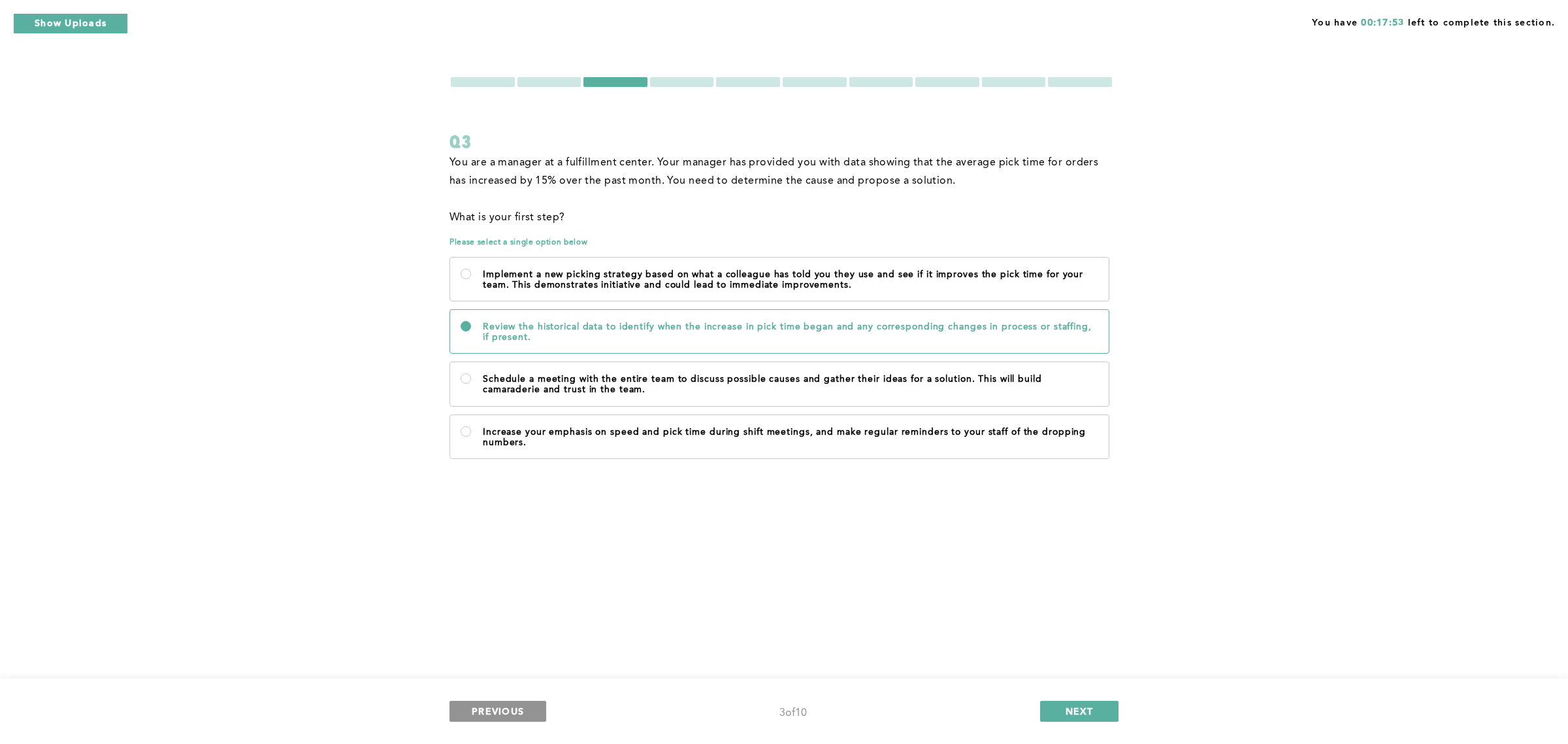
click at [512, 708] on span "PREVIOUS" at bounding box center [497, 711] width 52 height 13
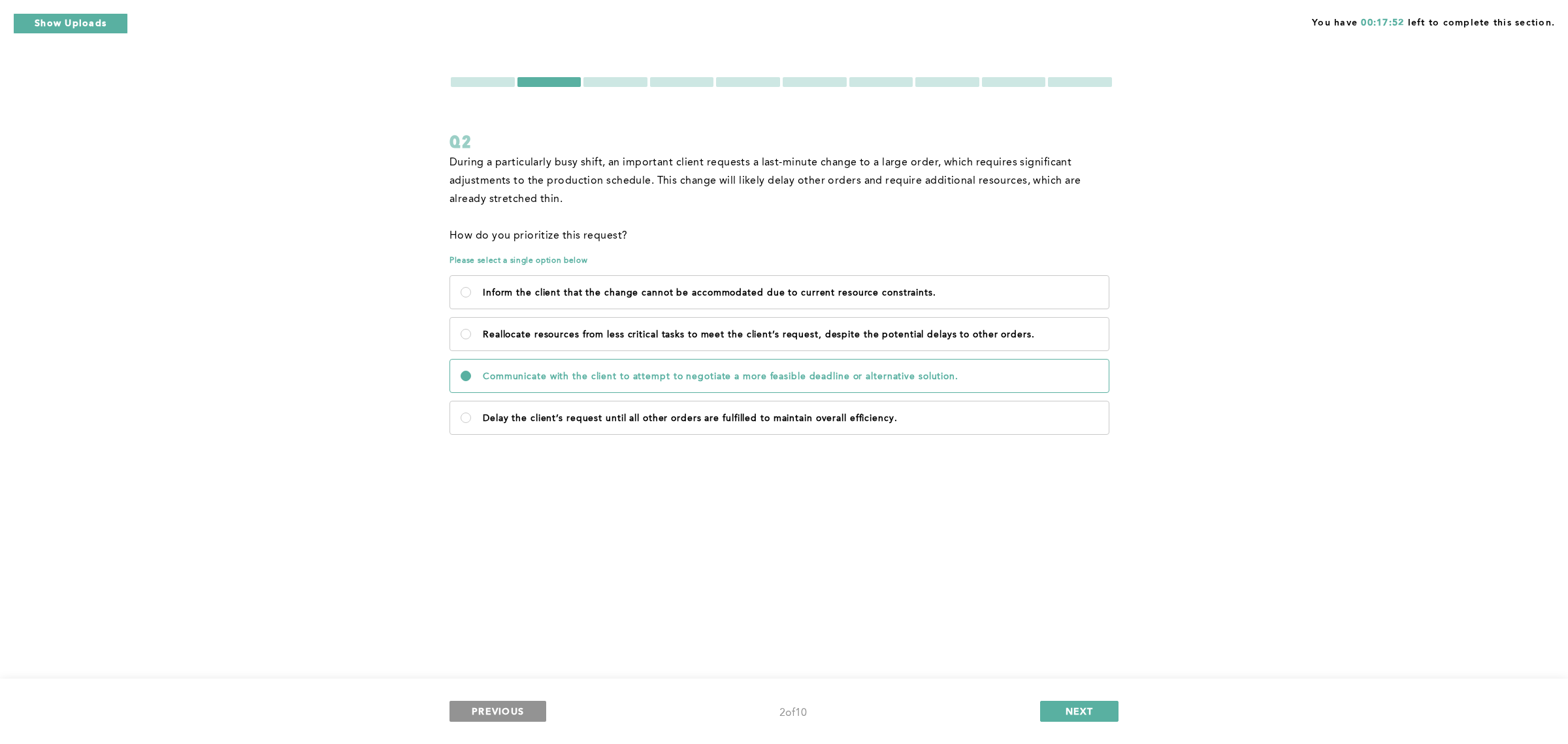
click at [512, 708] on span "PREVIOUS" at bounding box center [497, 711] width 52 height 13
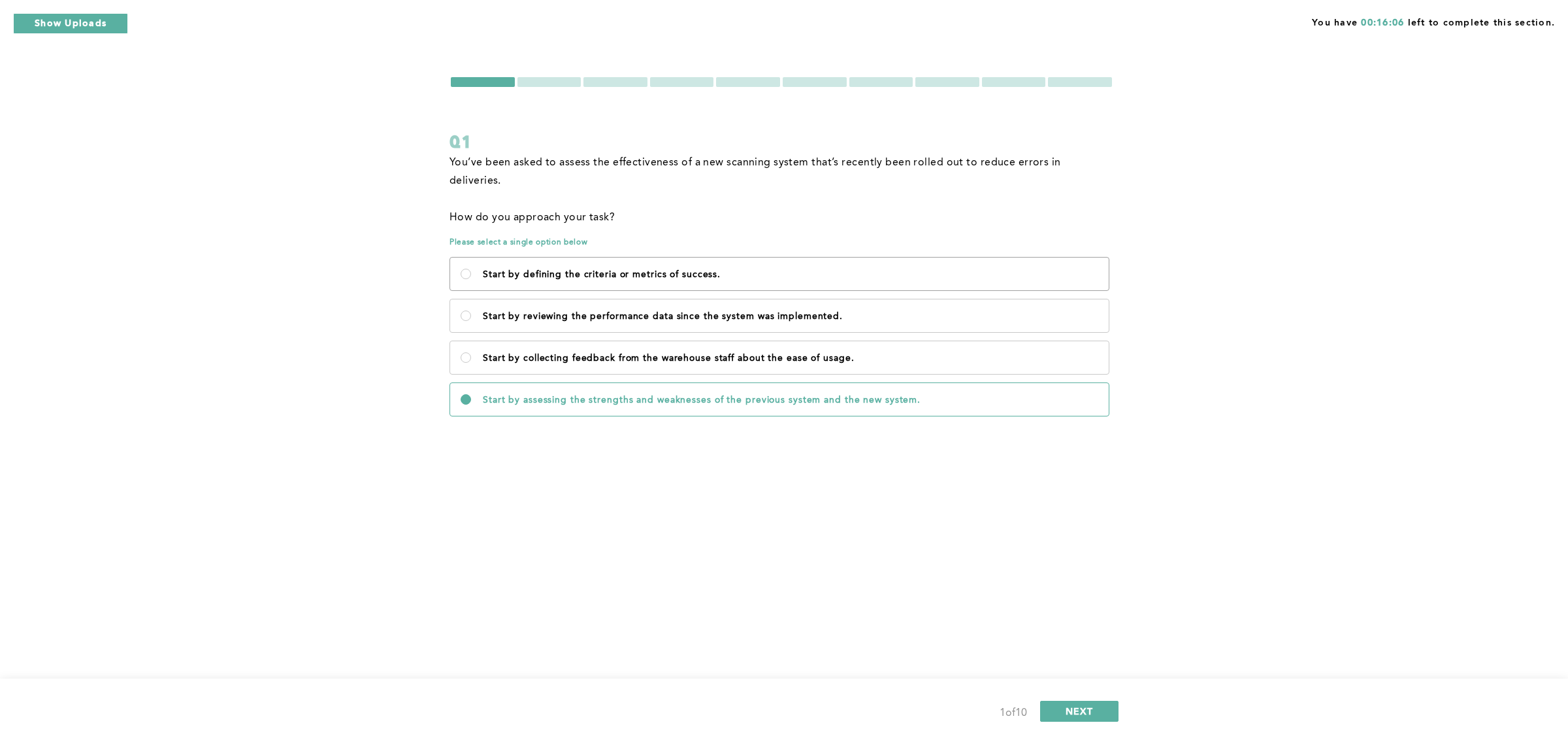
click at [515, 269] on p "Start by defining the criteria or metrics of success." at bounding box center [790, 274] width 616 height 10
click at [471, 268] on success\ "Start by defining the criteria or metrics of success." at bounding box center [465, 273] width 10 height 10
radio success\ "true"
click at [1064, 536] on div "You have 00:15:19 left to complete this section. Q1 You’ve been asked to assess…" at bounding box center [784, 372] width 1568 height 744
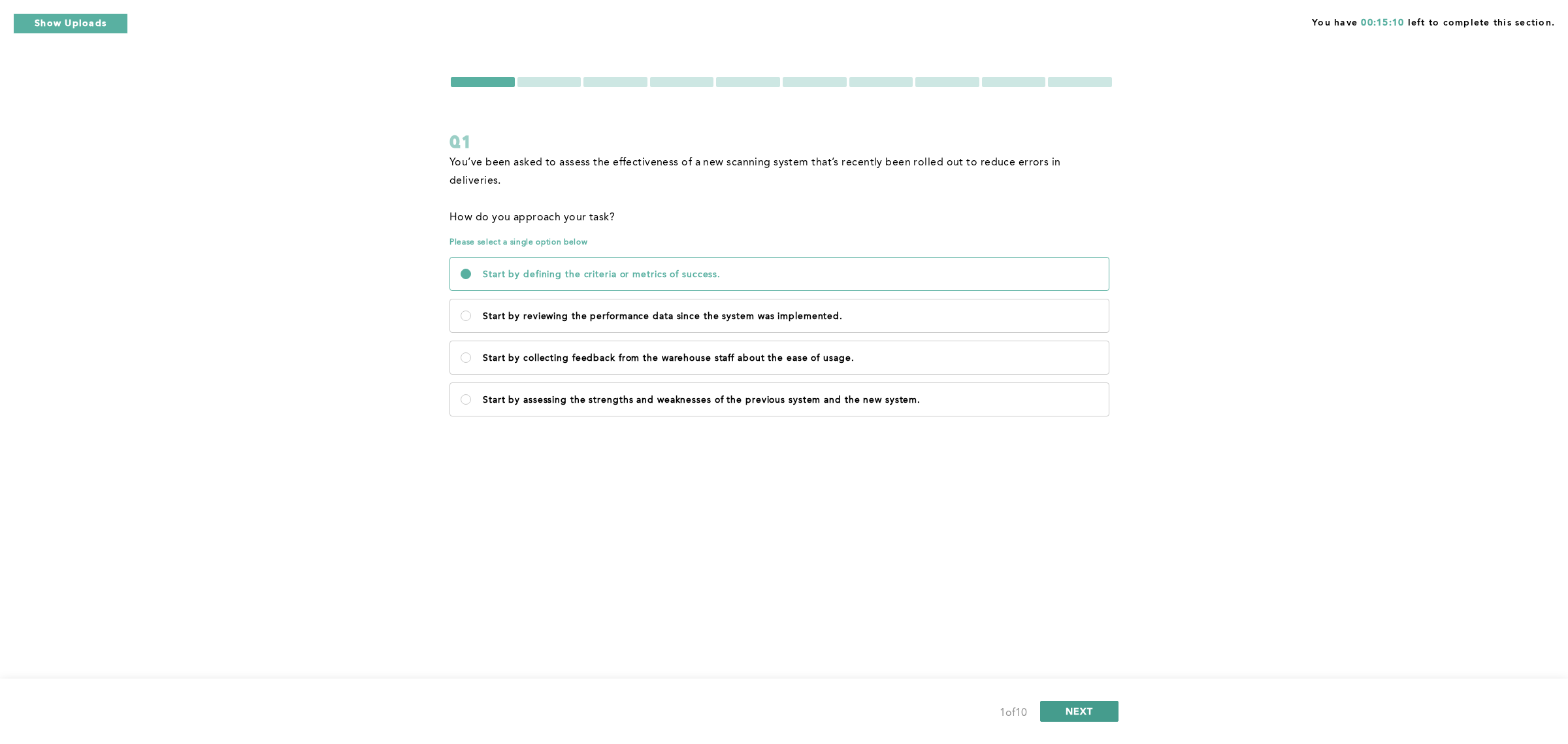
click at [1086, 714] on span "NEXT" at bounding box center [1079, 711] width 28 height 13
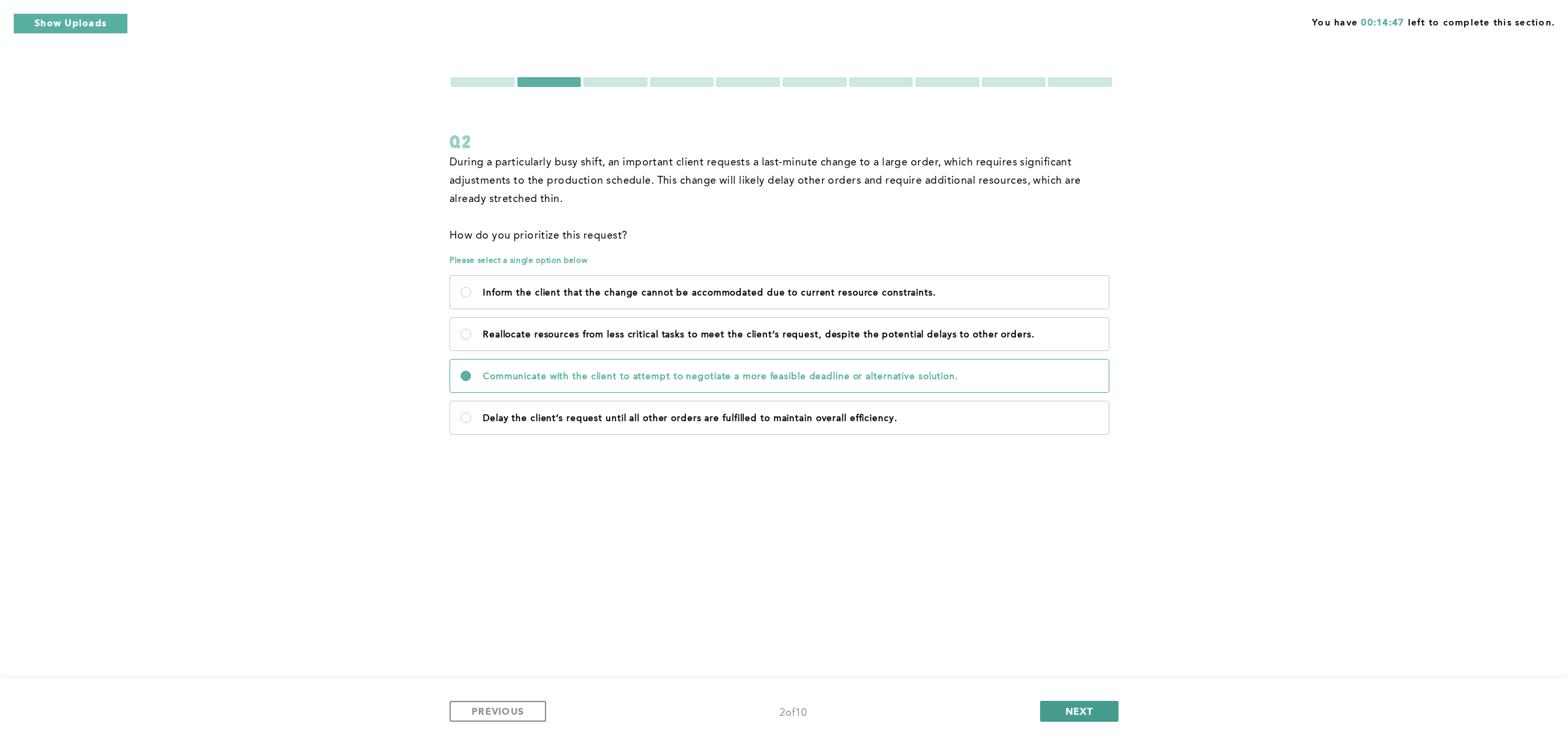
click at [1092, 713] on span "NEXT" at bounding box center [1079, 711] width 28 height 13
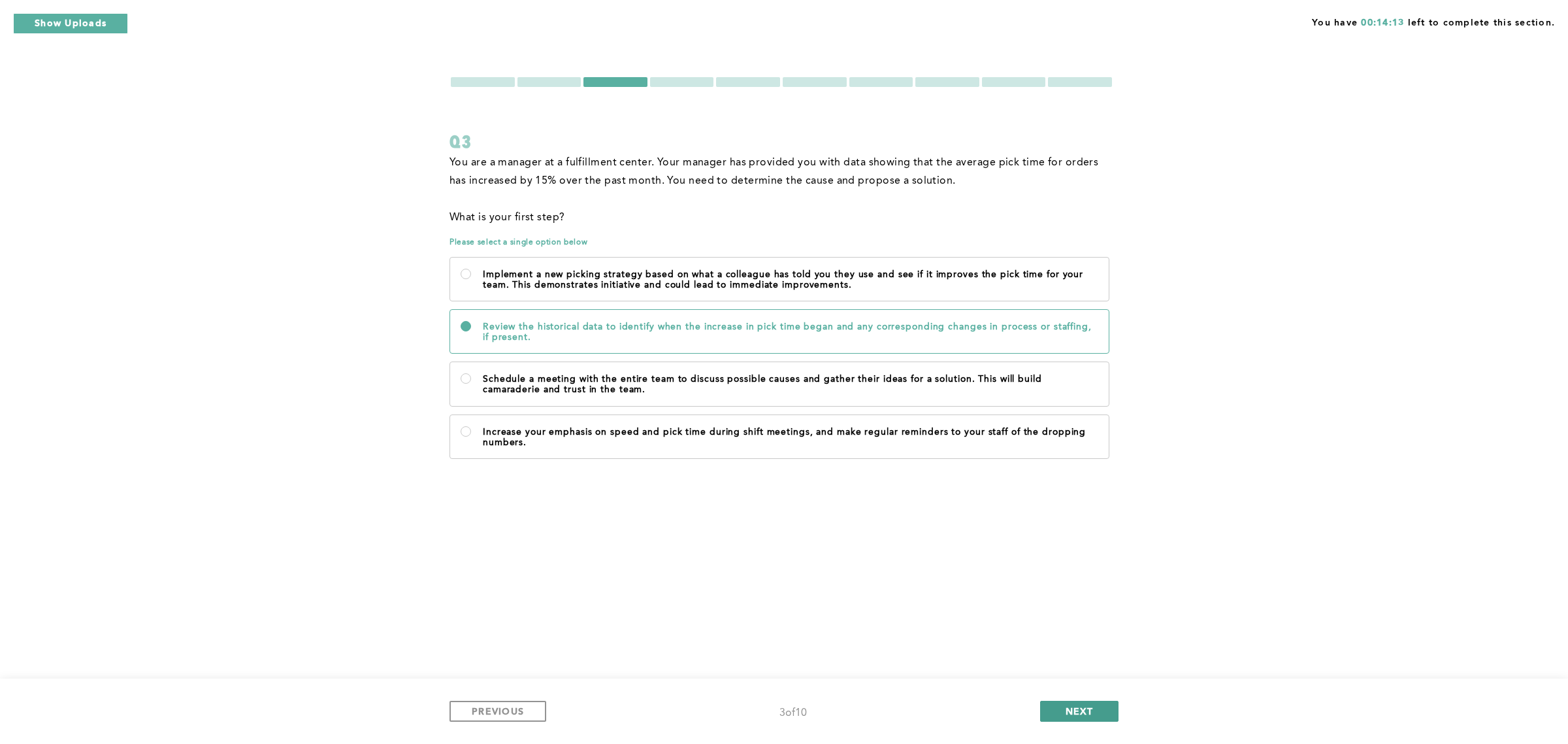
click at [1086, 708] on span "NEXT" at bounding box center [1079, 711] width 28 height 13
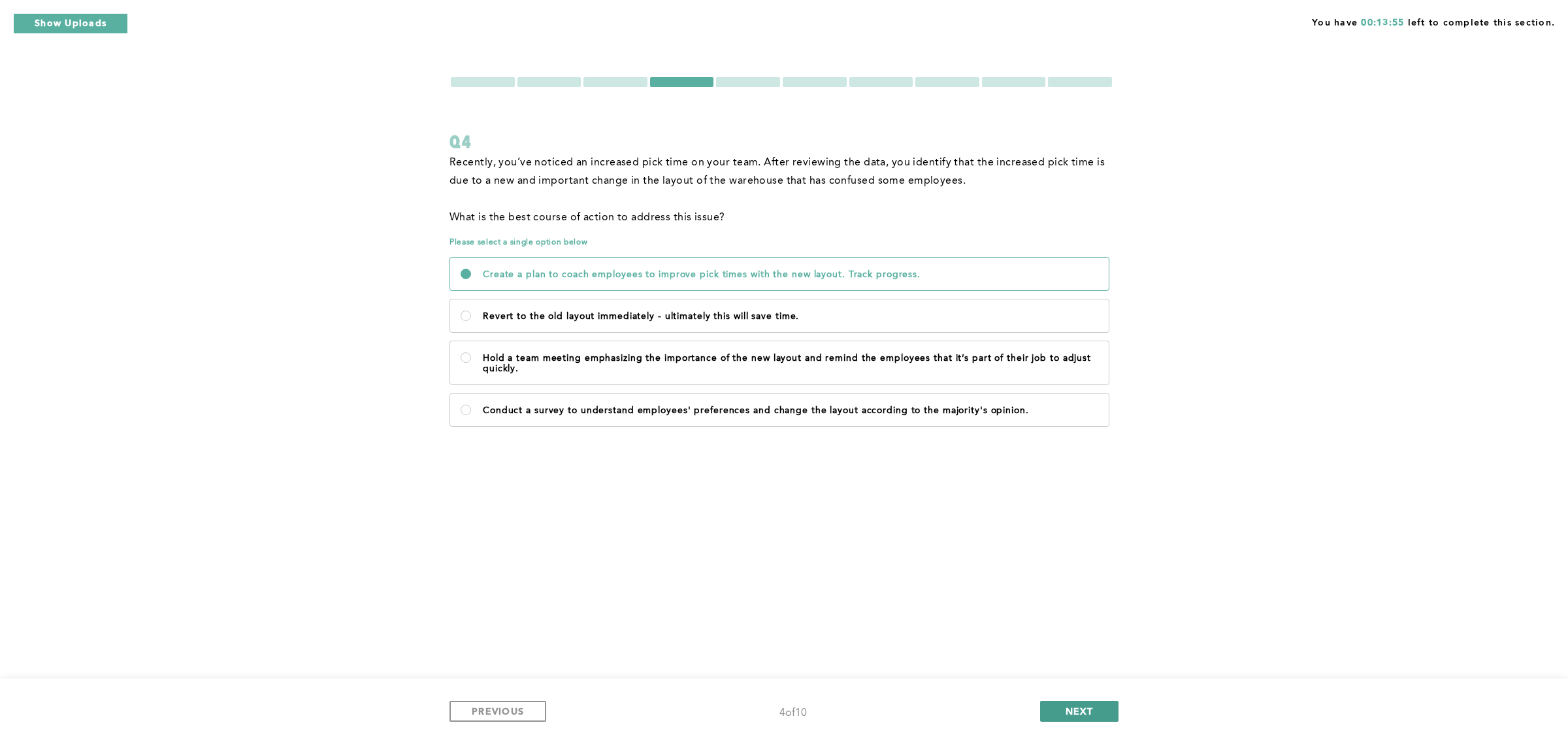
click at [1078, 710] on span "NEXT" at bounding box center [1079, 711] width 28 height 13
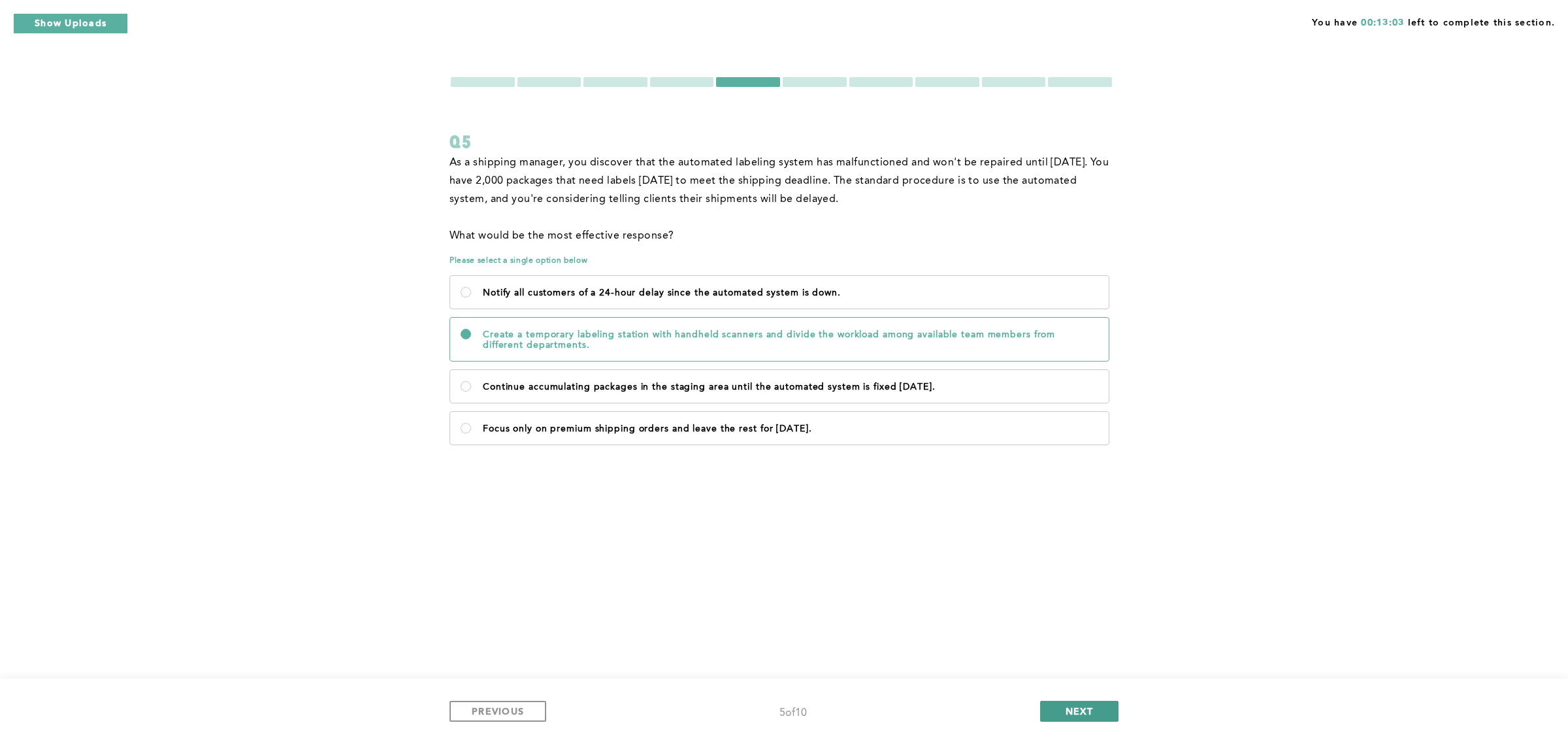
click at [1105, 713] on button "NEXT" at bounding box center [1079, 711] width 79 height 21
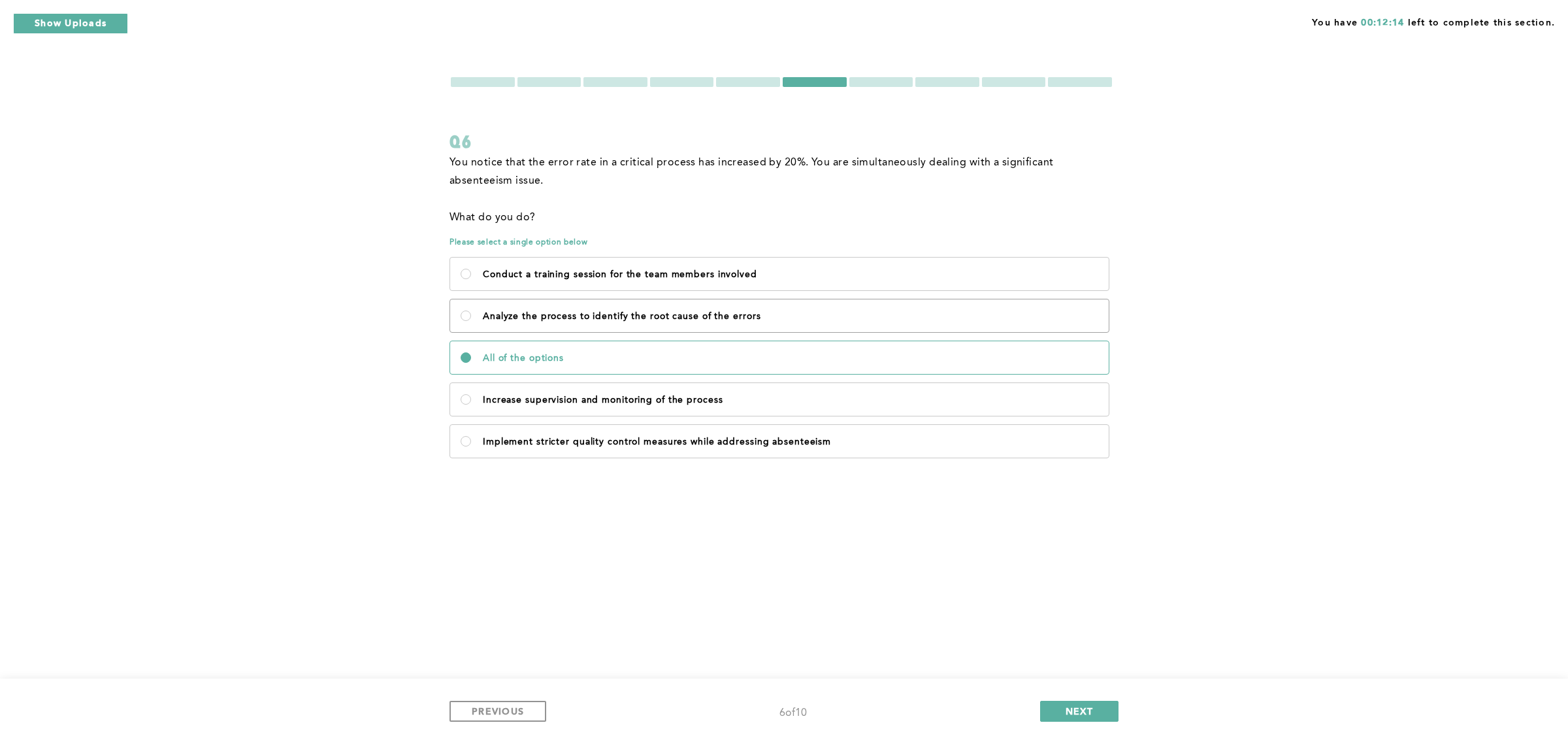
click at [575, 319] on p "Analyze the process to identify the root cause of the errors" at bounding box center [790, 316] width 616 height 10
click at [471, 319] on errors\<\/p\> "Analyze the process to identify the root cause of the errors" at bounding box center [465, 315] width 10 height 10
radio errors\<\/p\> "true"
click at [610, 436] on p "Implement stricter quality control measures while addressing absenteeism" at bounding box center [790, 442] width 616 height 10
click at [471, 436] on absenteeism\<\/p\> "Implement stricter quality control measures while addressing absenteeism" at bounding box center [465, 441] width 10 height 10
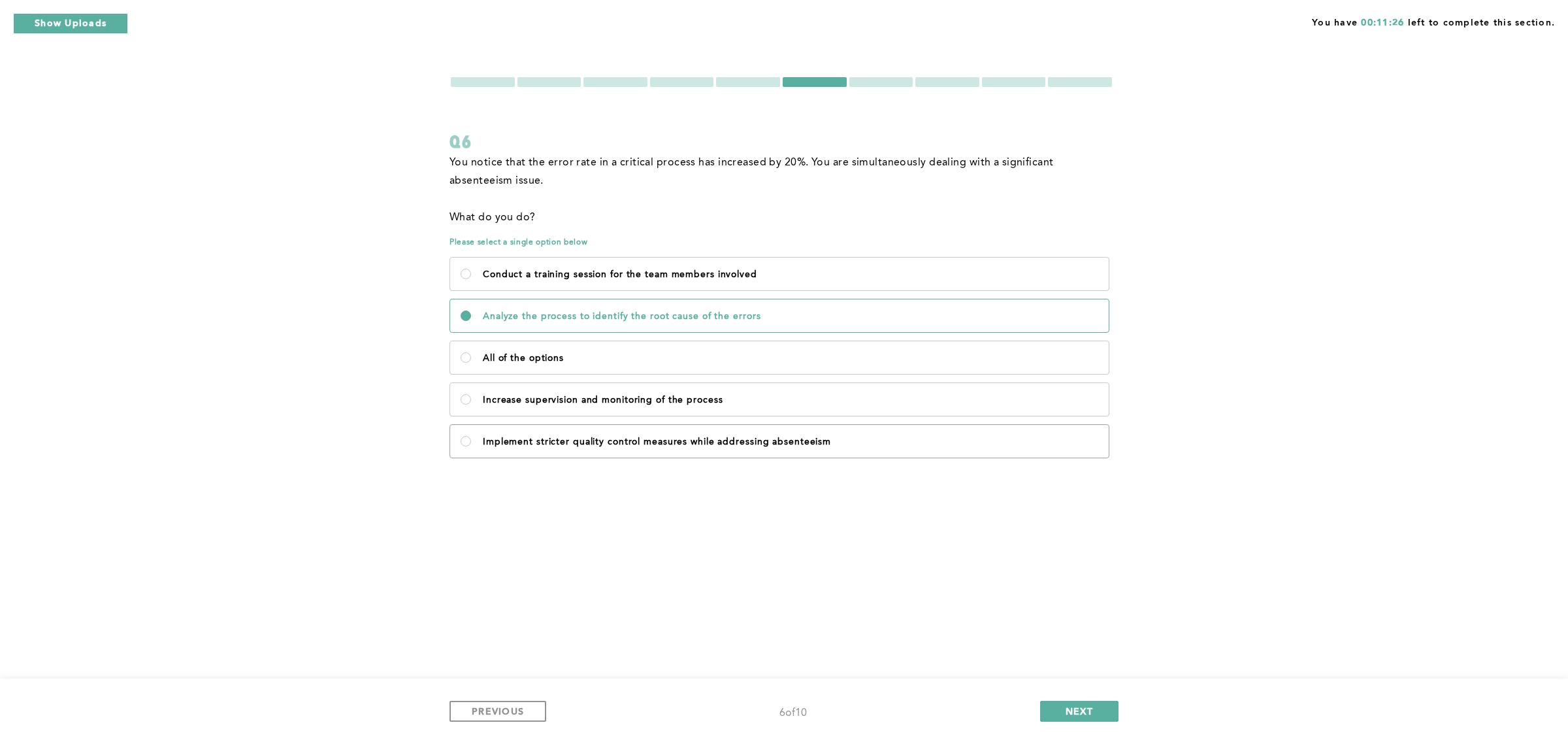
radio absenteeism\<\/p\> "true"
click at [606, 350] on label "All of the options" at bounding box center [779, 357] width 658 height 32
click at [471, 352] on options\<\/p\> "All of the options" at bounding box center [465, 357] width 10 height 10
radio options\<\/p\> "true"
click at [1074, 706] on span "NEXT" at bounding box center [1079, 711] width 28 height 13
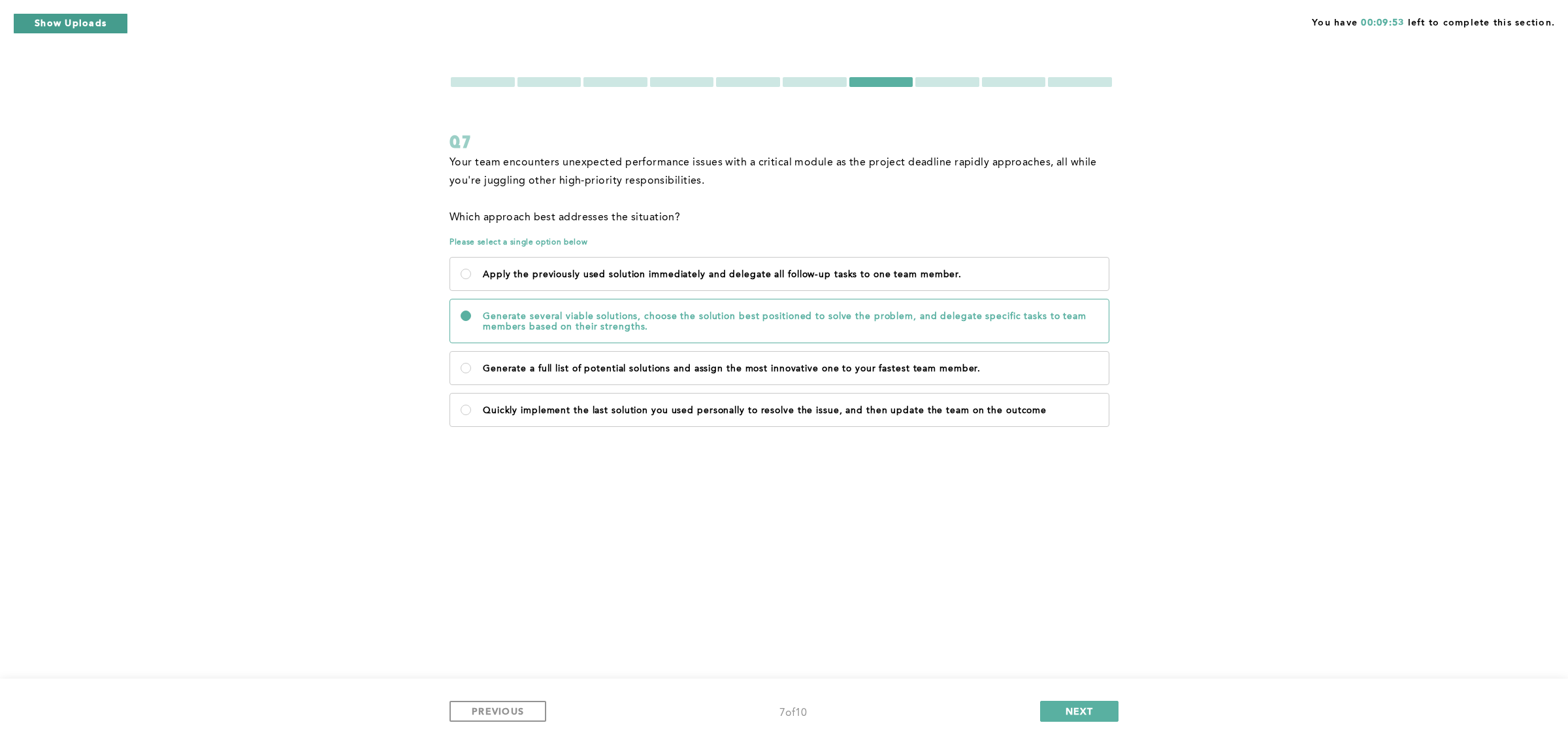
click at [103, 15] on button "Show Uploads" at bounding box center [70, 23] width 115 height 21
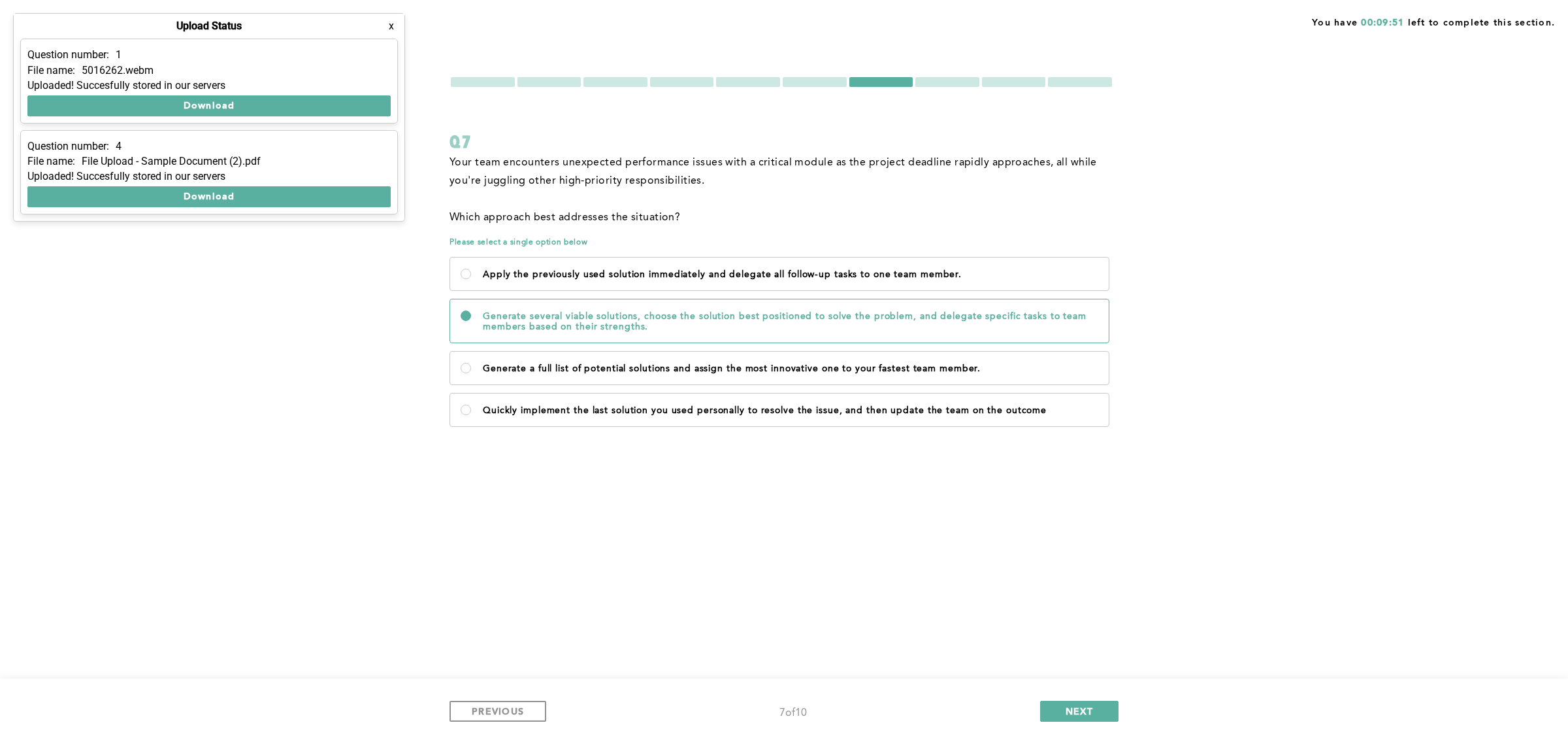
click at [392, 21] on button "x" at bounding box center [391, 26] width 13 height 13
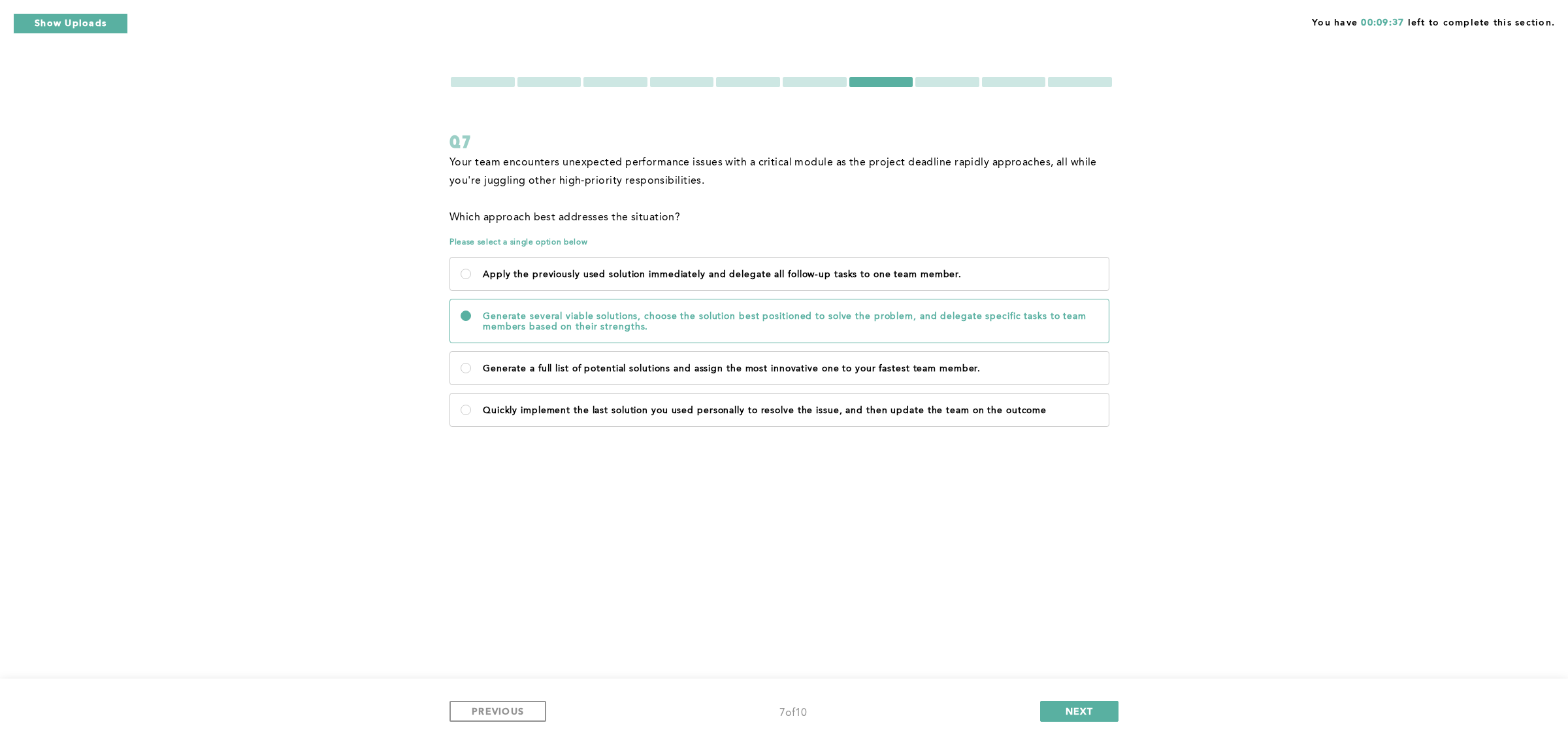
click at [1311, 341] on div "You have 00:09:37 left to complete this section. Q7 Your team encounters unexpe…" at bounding box center [784, 372] width 1568 height 744
click at [1088, 708] on span "NEXT" at bounding box center [1079, 711] width 28 height 13
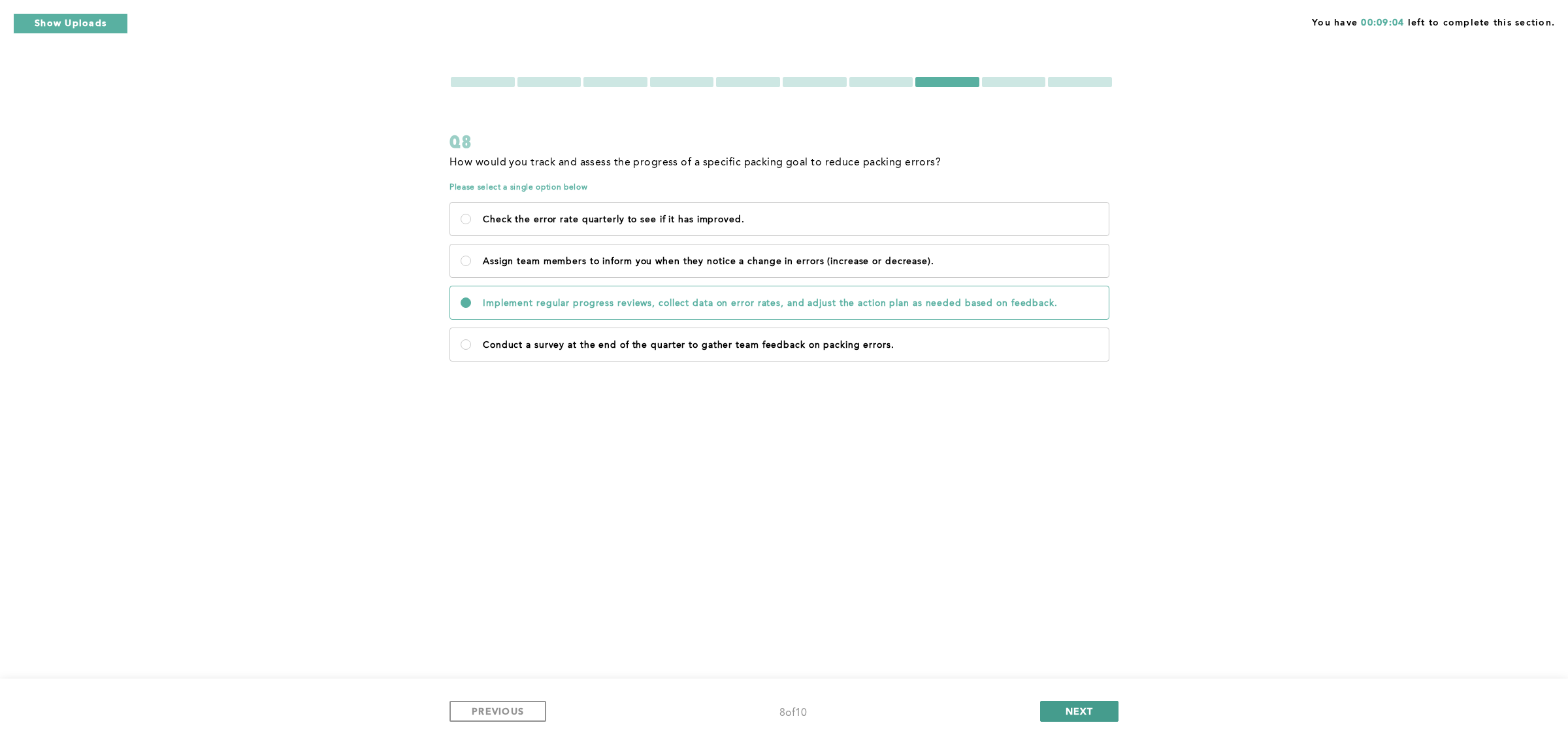
click at [1095, 706] on button "NEXT" at bounding box center [1079, 711] width 79 height 21
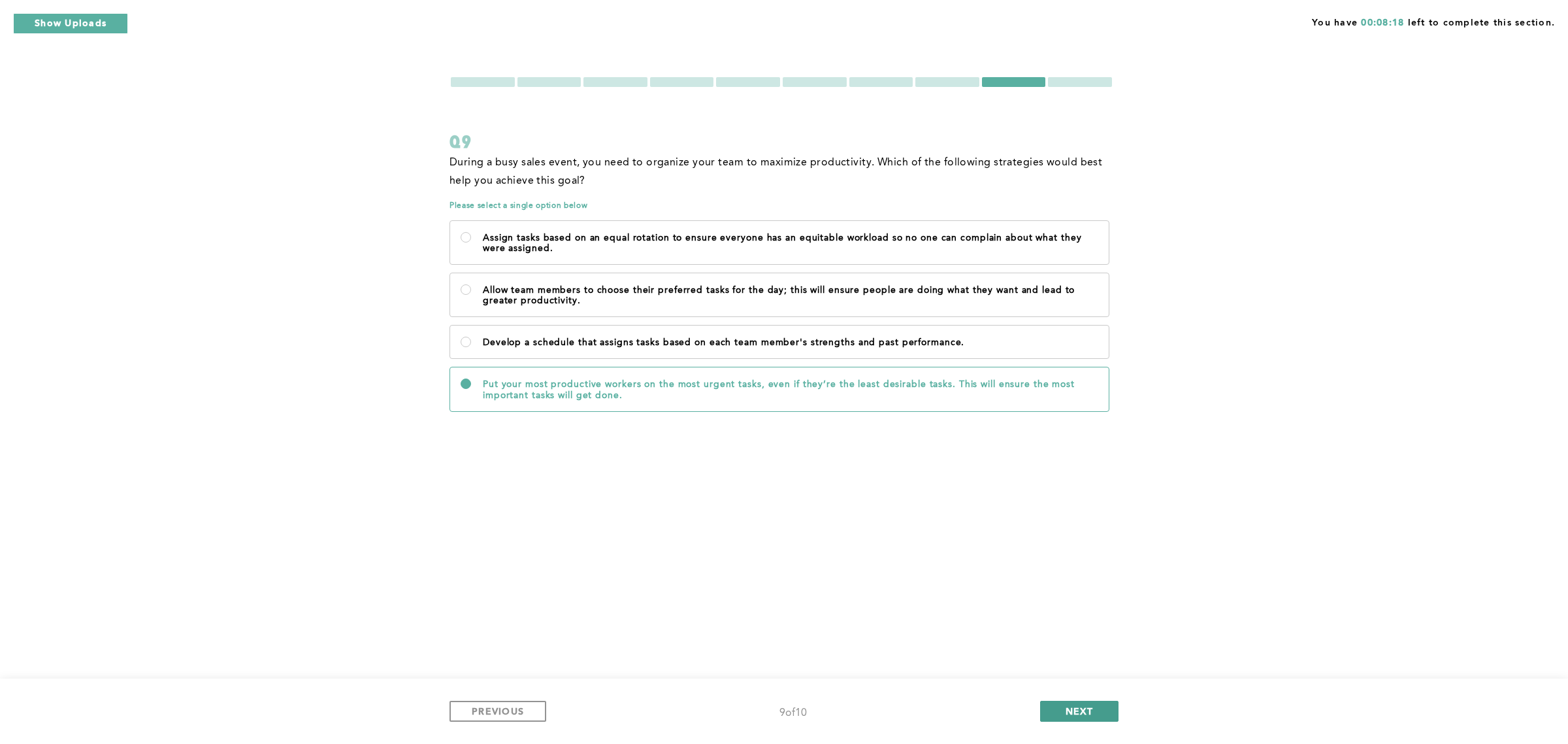
click at [1074, 710] on span "NEXT" at bounding box center [1079, 711] width 28 height 13
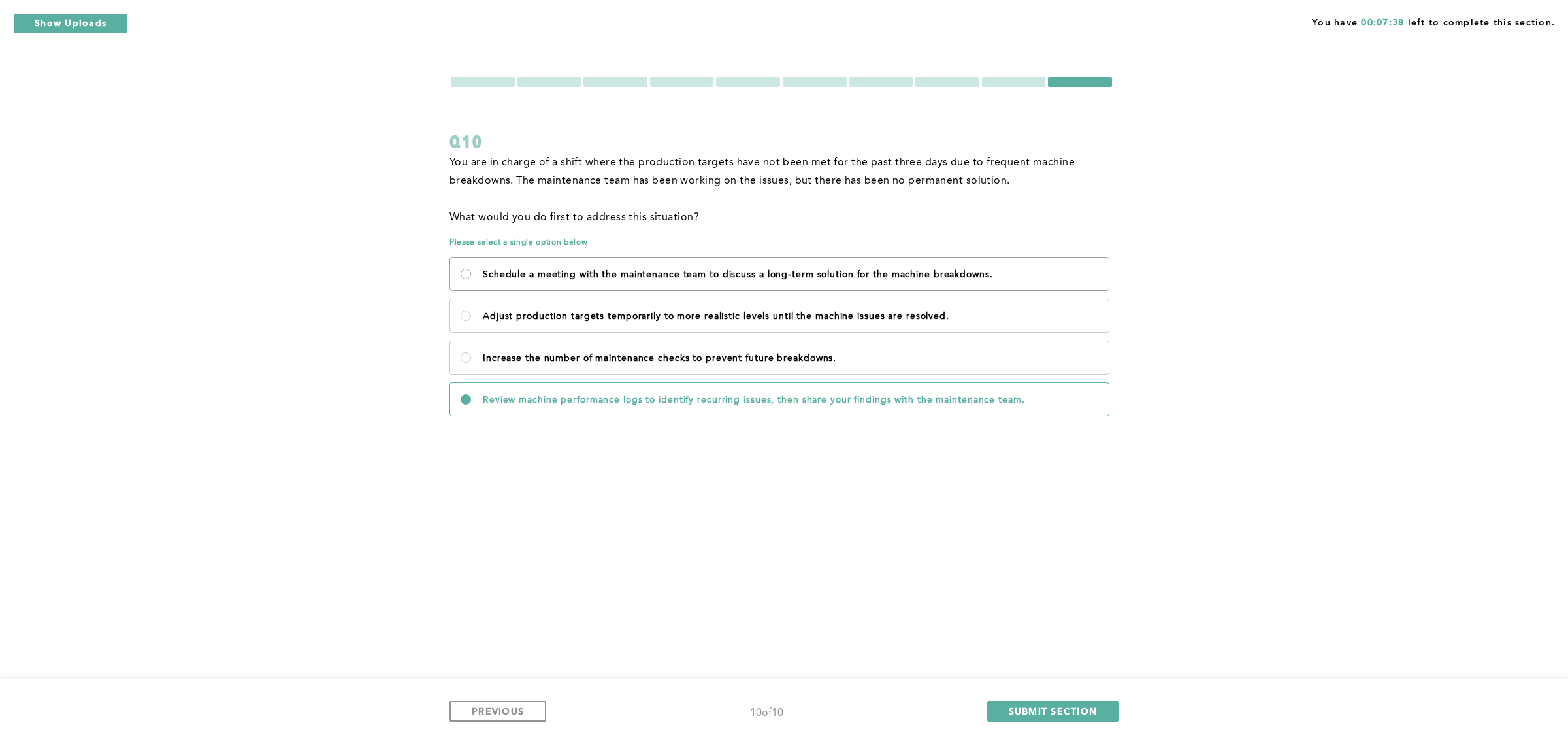
click at [466, 275] on breakdowns\ "Schedule a meeting with the maintenance team to discuss a long-term solution fo…" at bounding box center [465, 273] width 10 height 10
radio breakdowns\ "true"
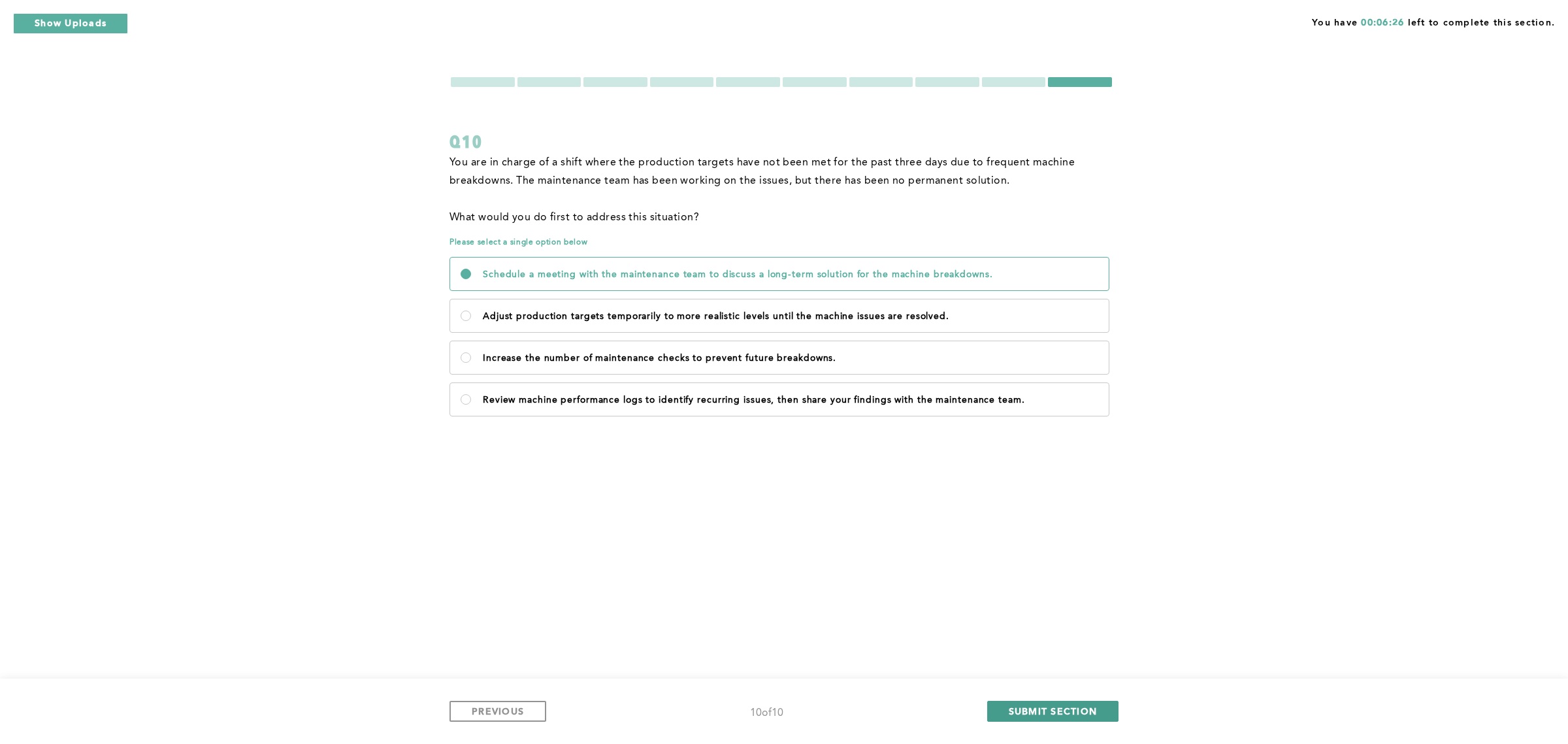
click at [1060, 712] on span "SUBMIT SECTION" at bounding box center [1053, 711] width 89 height 13
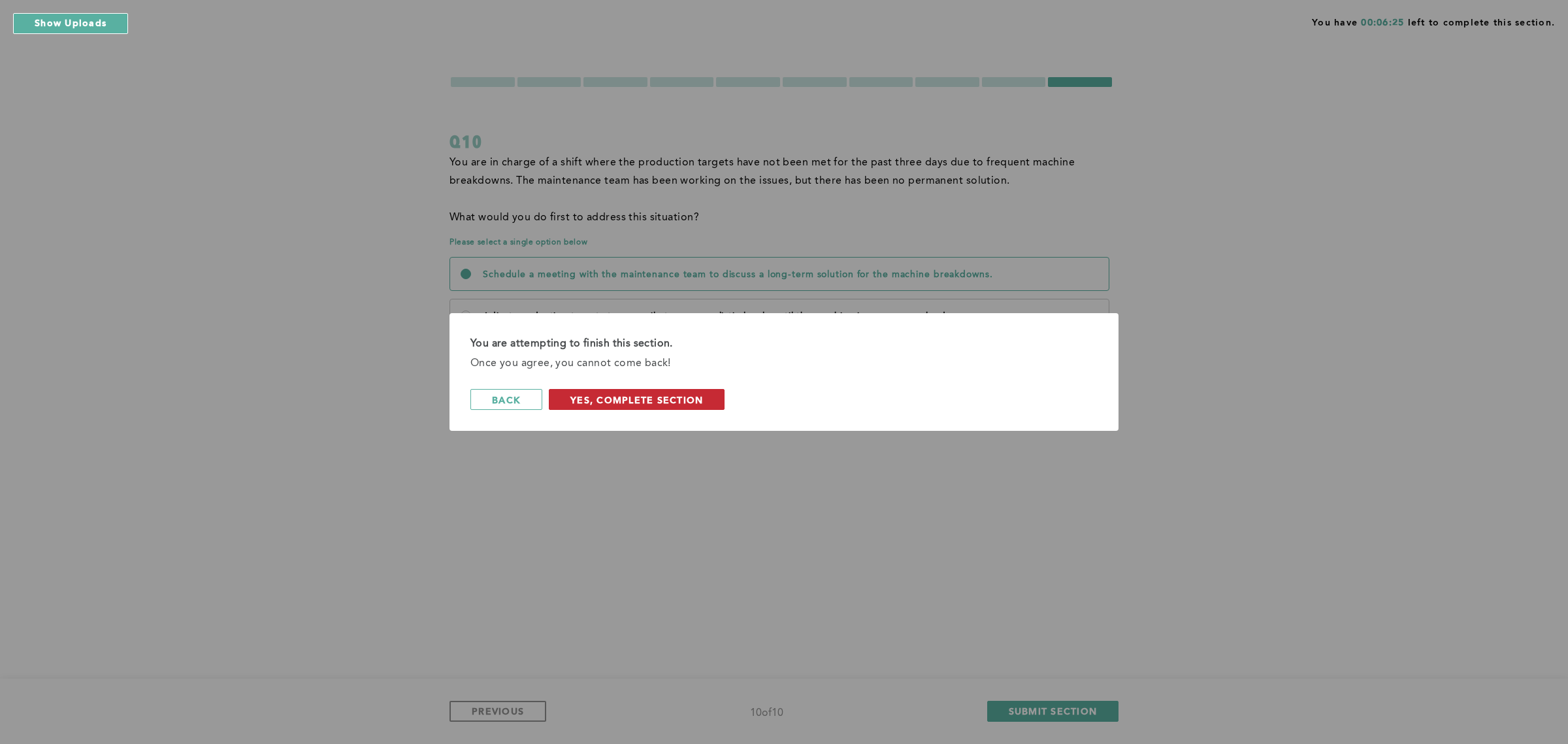
click at [641, 396] on span "Yes, Complete Section" at bounding box center [636, 400] width 132 height 13
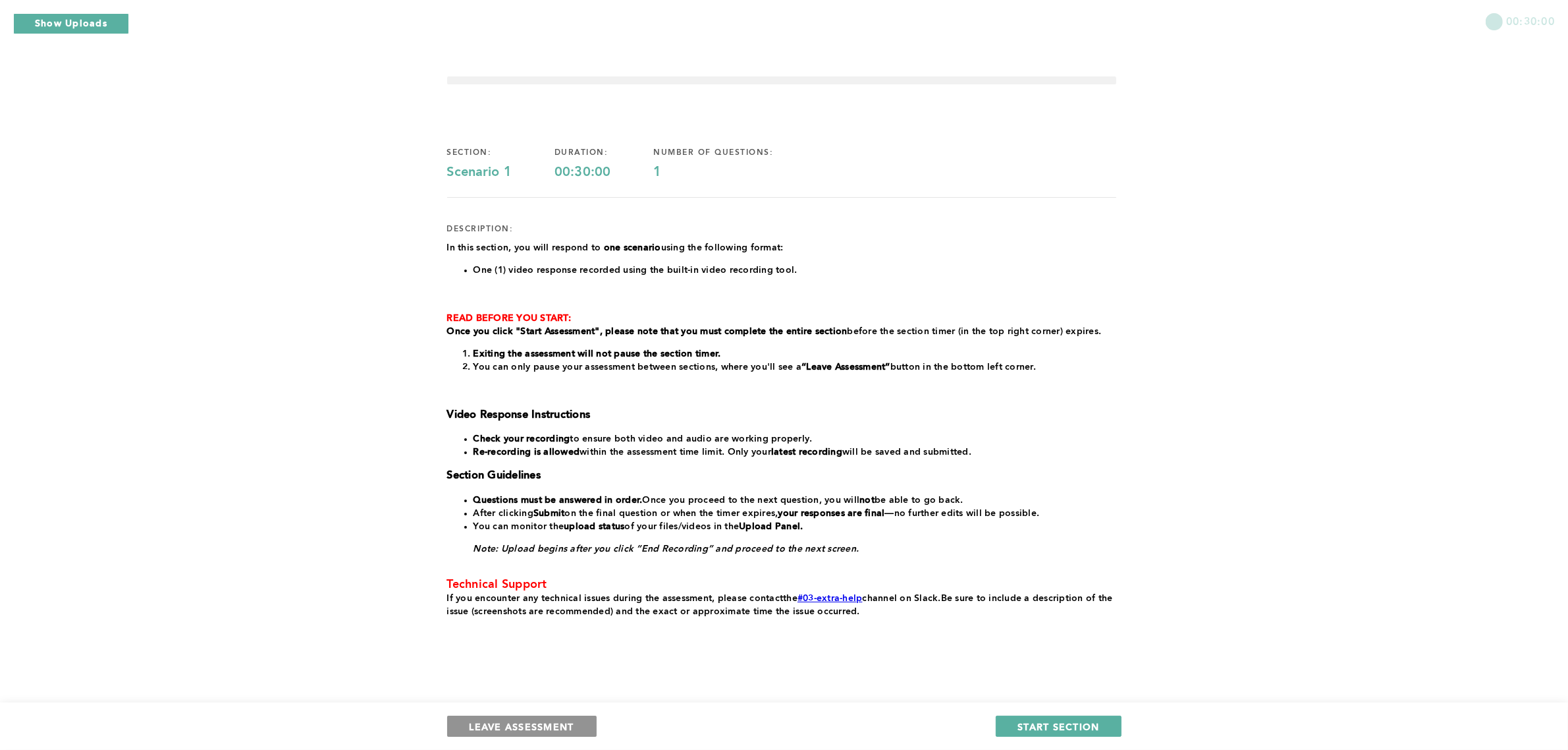
click at [517, 728] on span "LEAVE ASSESSMENT" at bounding box center [522, 726] width 105 height 13
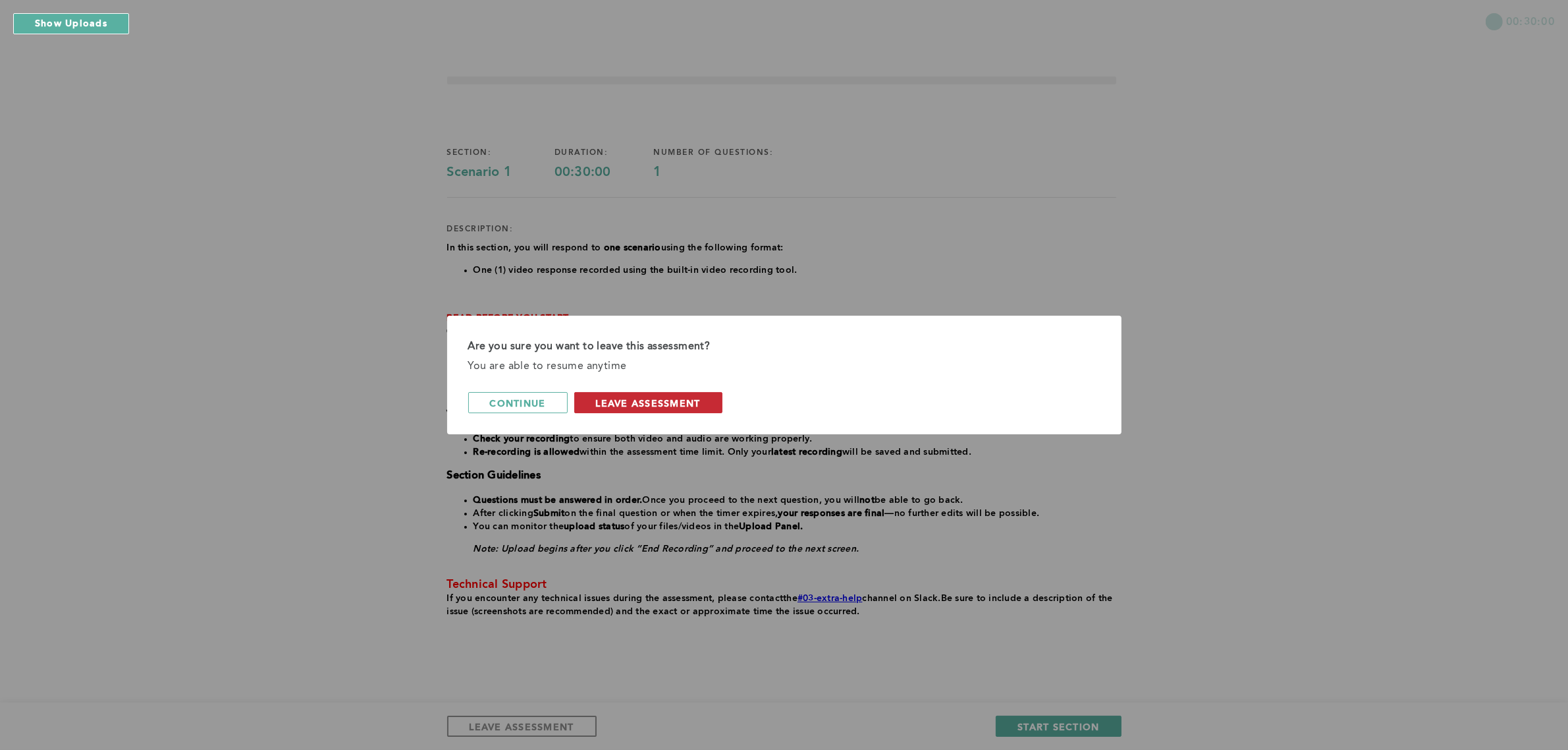
click at [682, 402] on span "leave assessment" at bounding box center [648, 403] width 105 height 13
